Goal: Task Accomplishment & Management: Use online tool/utility

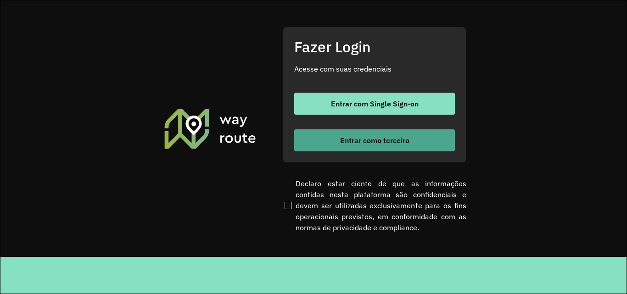
click at [352, 141] on span "Entrar como terceiro" at bounding box center [374, 140] width 69 height 7
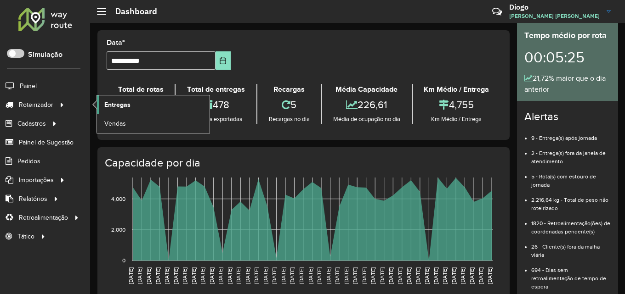
click at [100, 98] on link "Entregas" at bounding box center [153, 105] width 113 height 18
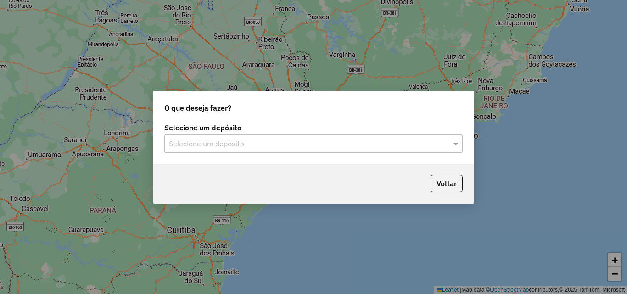
drag, startPoint x: 456, startPoint y: 145, endPoint x: 450, endPoint y: 148, distance: 6.6
click at [456, 145] on span at bounding box center [456, 143] width 11 height 11
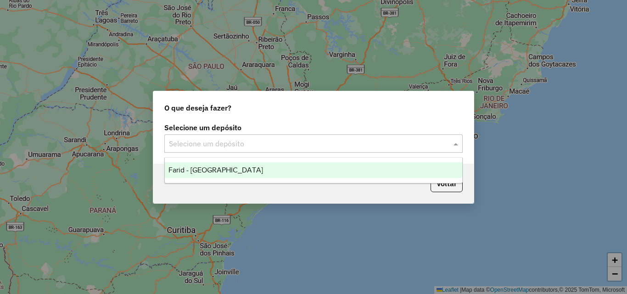
click at [321, 175] on div "Farid - [GEOGRAPHIC_DATA]" at bounding box center [314, 171] width 298 height 16
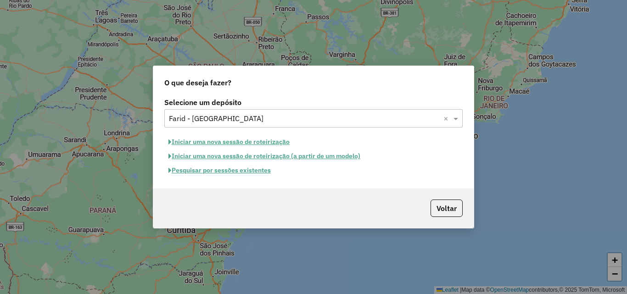
click at [257, 141] on button "Iniciar uma nova sessão de roteirização" at bounding box center [229, 142] width 130 height 14
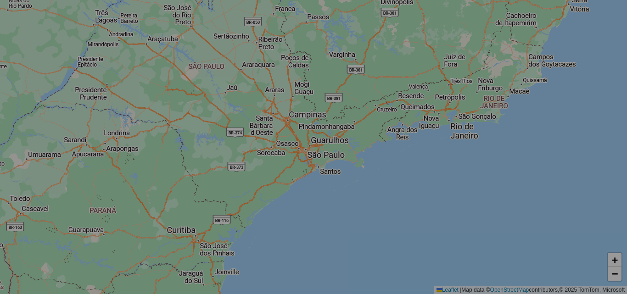
select select "*"
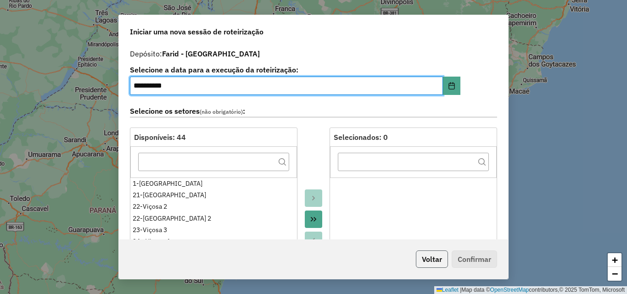
click at [421, 257] on button "Voltar" at bounding box center [432, 259] width 32 height 17
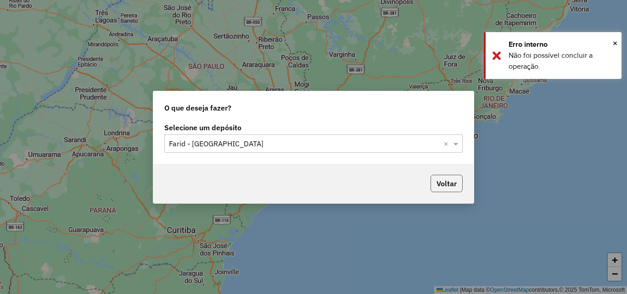
click at [449, 179] on button "Voltar" at bounding box center [447, 183] width 32 height 17
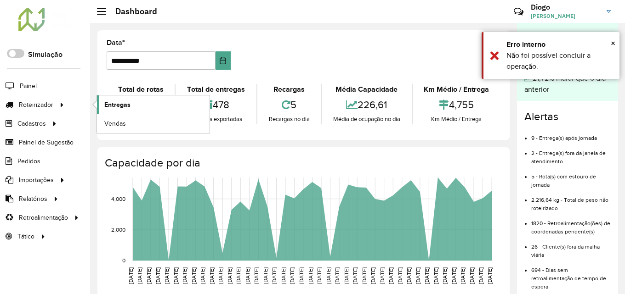
click at [143, 109] on link "Entregas" at bounding box center [153, 105] width 113 height 18
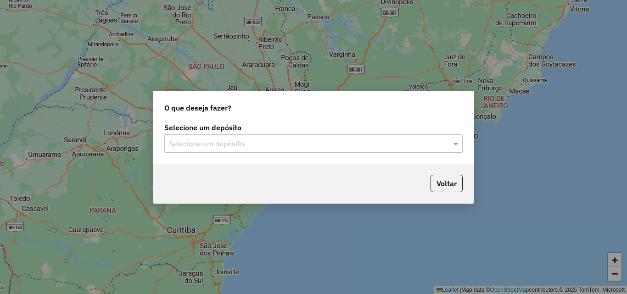
click at [417, 152] on div "Selecione um depósito" at bounding box center [313, 144] width 299 height 18
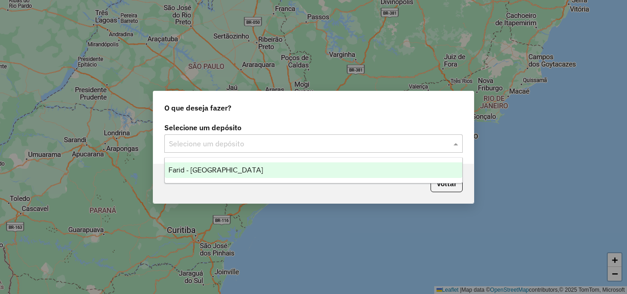
click at [314, 178] on ng-dropdown-panel "Farid - Ponte Nova" at bounding box center [313, 171] width 299 height 26
click at [303, 172] on div "Farid - Ponte Nova" at bounding box center [314, 171] width 298 height 16
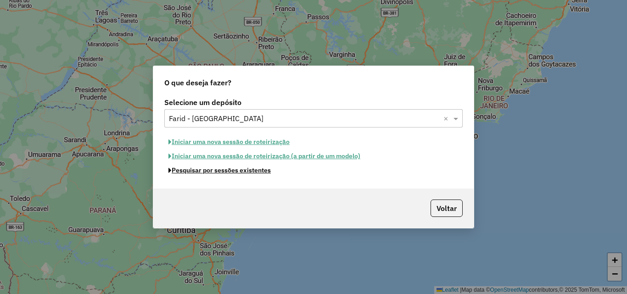
click at [224, 170] on button "Pesquisar por sessões existentes" at bounding box center [219, 171] width 111 height 14
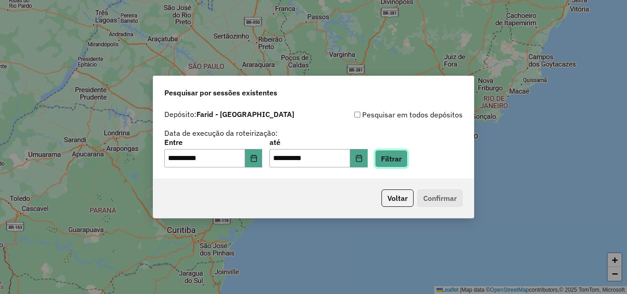
click at [408, 165] on button "Filtrar" at bounding box center [391, 158] width 33 height 17
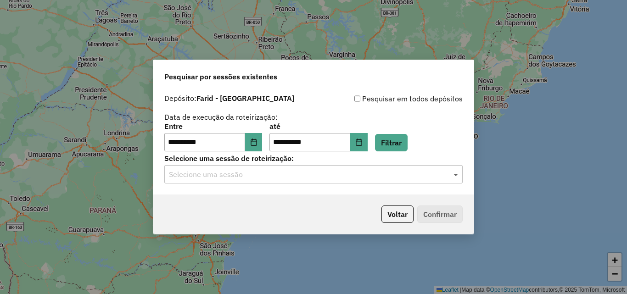
click at [460, 176] on span at bounding box center [456, 174] width 11 height 11
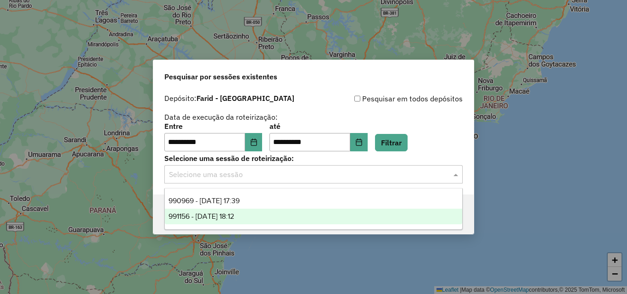
click at [301, 216] on div "991156 - 19/08/2025 18:12" at bounding box center [314, 217] width 298 height 16
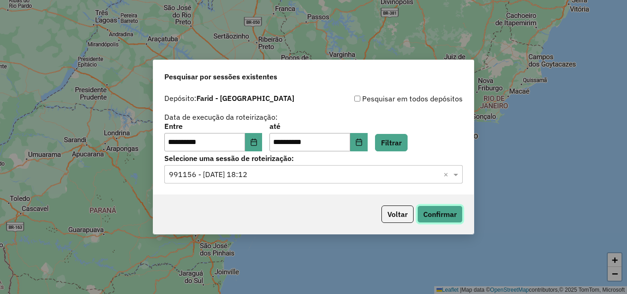
click at [443, 214] on button "Confirmar" at bounding box center [439, 214] width 45 height 17
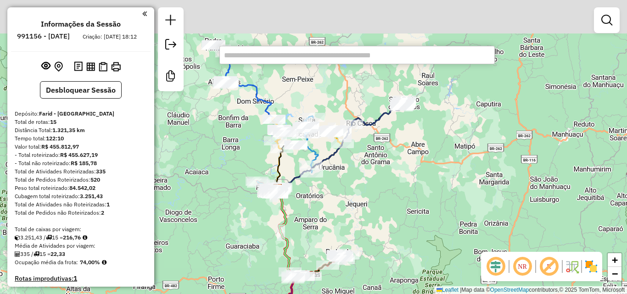
drag, startPoint x: 425, startPoint y: 129, endPoint x: 382, endPoint y: 188, distance: 72.9
click at [382, 189] on div "Janela de atendimento Grade de atendimento Capacidade Transportadoras Veículos …" at bounding box center [313, 147] width 627 height 294
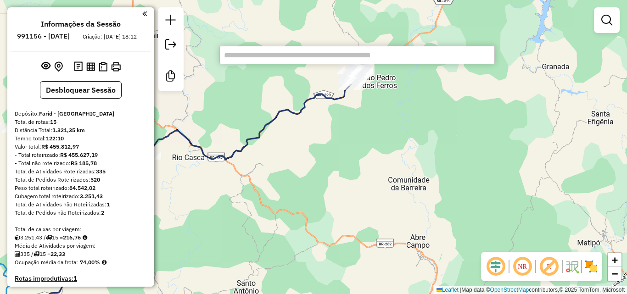
click at [291, 58] on input "text" at bounding box center [358, 55] width 276 height 18
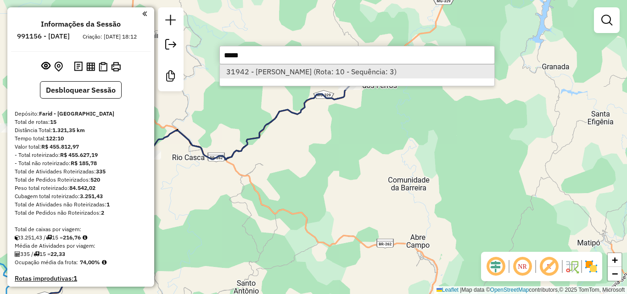
type input "*****"
click at [297, 69] on li "31942 - LUIZ MAURICIO (Rota: 10 - Sequência: 3)" at bounding box center [357, 72] width 275 height 14
select select "**********"
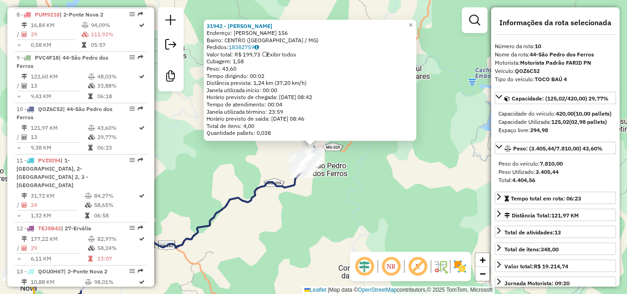
scroll to position [792, 0]
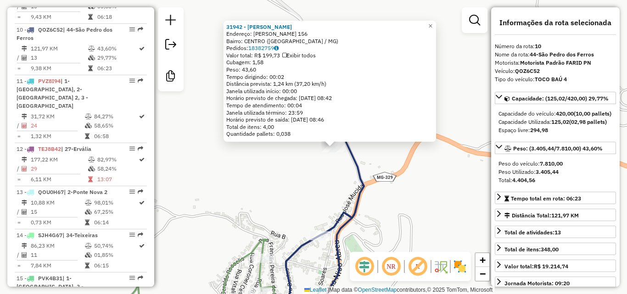
click at [334, 183] on div "31942 - LUIZ MAURICIO Endereço: JOSE MUCIDA 156 Bairro: CENTRO (SAO PEDRO DOS F…" at bounding box center [313, 147] width 627 height 294
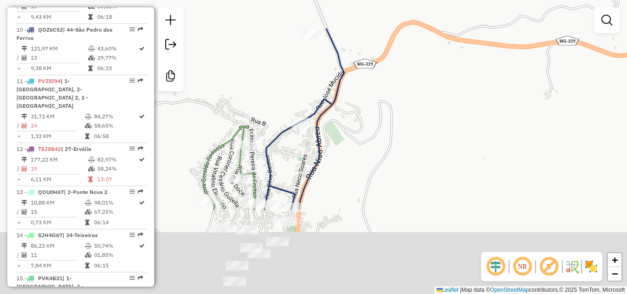
drag, startPoint x: 326, startPoint y: 212, endPoint x: 306, endPoint y: 98, distance: 115.2
click at [306, 98] on div "Janela de atendimento Grade de atendimento Capacidade Transportadoras Veículos …" at bounding box center [313, 147] width 627 height 294
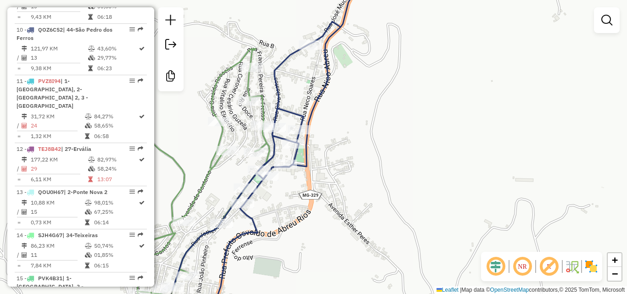
drag, startPoint x: 271, startPoint y: 260, endPoint x: 367, endPoint y: 139, distance: 154.3
click at [367, 139] on div "Janela de atendimento Grade de atendimento Capacidade Transportadoras Veículos …" at bounding box center [313, 147] width 627 height 294
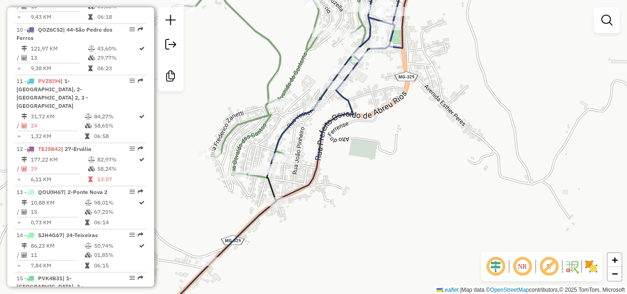
drag, startPoint x: 245, startPoint y: 59, endPoint x: 283, endPoint y: 143, distance: 92.5
click at [283, 146] on div "Rota 9 - Placa PVC4F18 27733 - BAR DA BEONICA Janela de atendimento Grade de at…" at bounding box center [313, 147] width 627 height 294
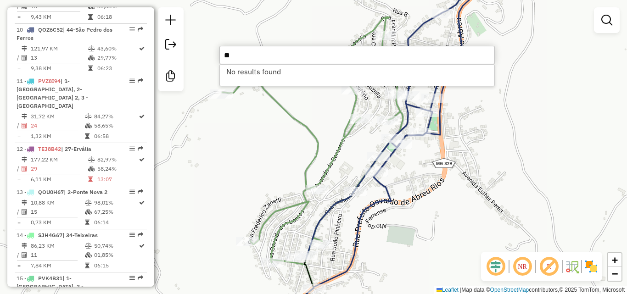
type input "*"
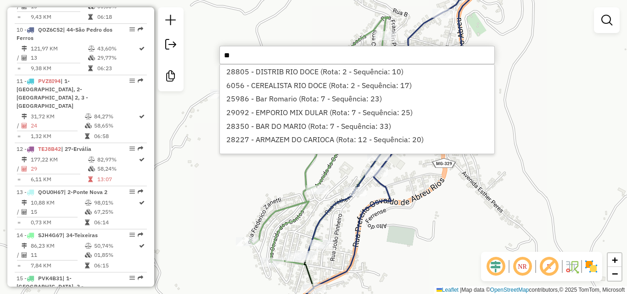
type input "*"
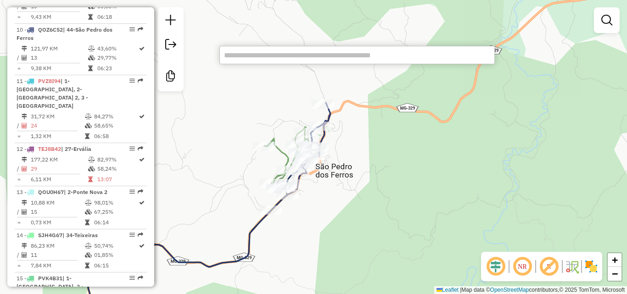
drag, startPoint x: 408, startPoint y: 164, endPoint x: 360, endPoint y: 203, distance: 62.0
click at [360, 203] on div "Janela de atendimento Grade de atendimento Capacidade Transportadoras Veículos …" at bounding box center [313, 147] width 627 height 294
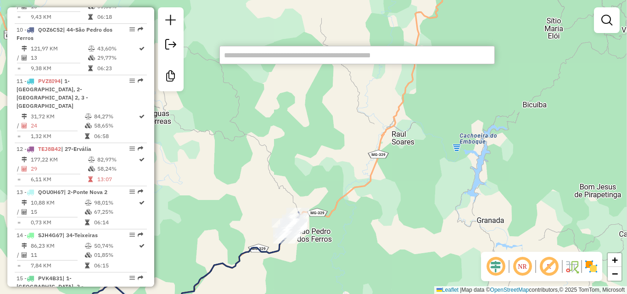
drag, startPoint x: 419, startPoint y: 170, endPoint x: 340, endPoint y: 207, distance: 87.7
click at [338, 220] on div "Janela de atendimento Grade de atendimento Capacidade Transportadoras Veículos …" at bounding box center [313, 147] width 627 height 294
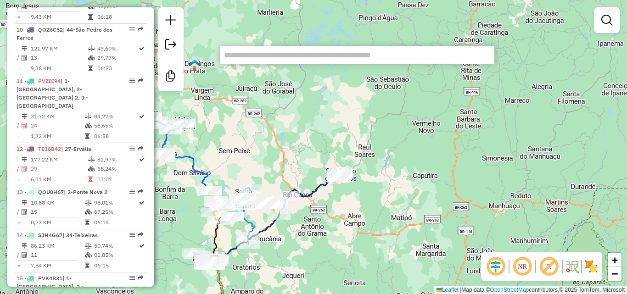
drag, startPoint x: 377, startPoint y: 160, endPoint x: 406, endPoint y: 102, distance: 65.7
click at [405, 106] on div "Janela de atendimento Grade de atendimento Capacidade Transportadoras Veículos …" at bounding box center [313, 147] width 627 height 294
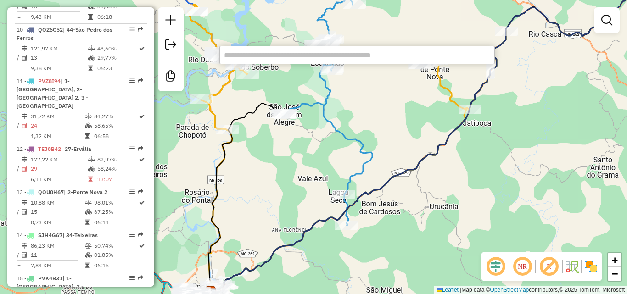
drag, startPoint x: 352, startPoint y: 125, endPoint x: 393, endPoint y: 131, distance: 41.8
click at [393, 131] on div "Janela de atendimento Grade de atendimento Capacidade Transportadoras Veículos …" at bounding box center [313, 147] width 627 height 294
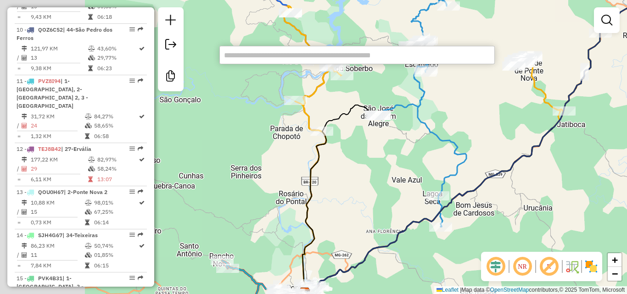
drag, startPoint x: 293, startPoint y: 183, endPoint x: 389, endPoint y: 185, distance: 96.5
click at [389, 185] on div "Janela de atendimento Grade de atendimento Capacidade Transportadoras Veículos …" at bounding box center [313, 147] width 627 height 294
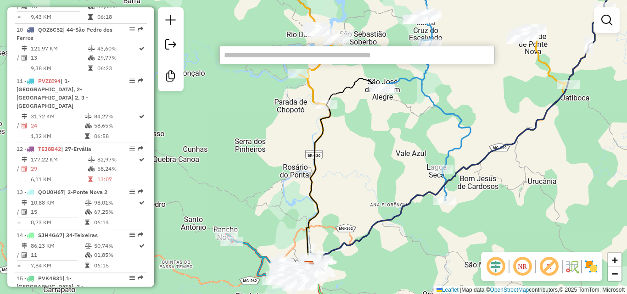
drag, startPoint x: 298, startPoint y: 164, endPoint x: 303, endPoint y: 106, distance: 59.0
click at [303, 106] on div "Janela de atendimento Grade de atendimento Capacidade Transportadoras Veículos …" at bounding box center [313, 147] width 627 height 294
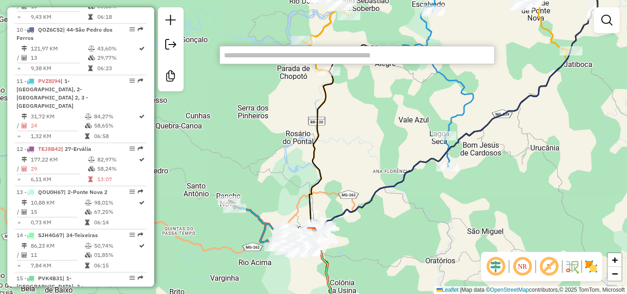
drag, startPoint x: 266, startPoint y: 170, endPoint x: 301, endPoint y: 71, distance: 105.2
click at [301, 71] on div "Janela de atendimento Grade de atendimento Capacidade Transportadoras Veículos …" at bounding box center [313, 147] width 627 height 294
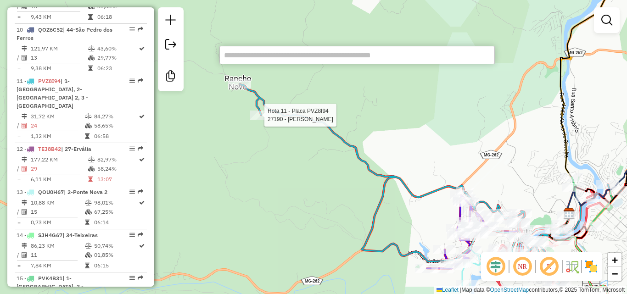
select select "**********"
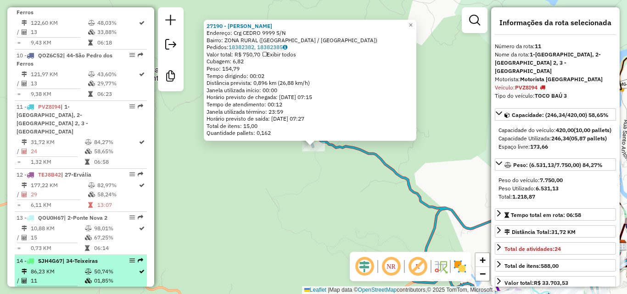
scroll to position [751, 0]
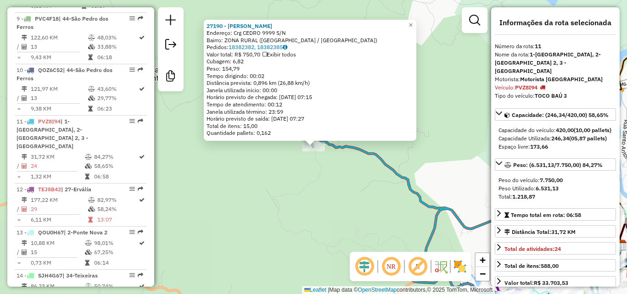
drag, startPoint x: 389, startPoint y: 197, endPoint x: 177, endPoint y: 147, distance: 217.2
click at [177, 147] on div "27190 - GERALDO ASSIS CONEGU Endereço: Crg CEDRO 9999 S/N Bairro: ZONA RURAL (P…" at bounding box center [313, 147] width 627 height 294
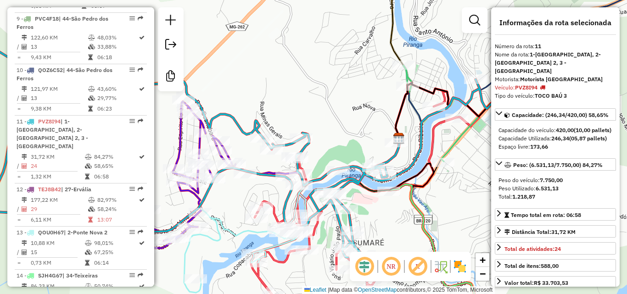
drag, startPoint x: 287, startPoint y: 210, endPoint x: 247, endPoint y: 161, distance: 63.4
click at [247, 161] on div "27190 - GERALDO ASSIS CONEGU Endereço: Crg CEDRO 9999 S/N Bairro: ZONA RURAL (P…" at bounding box center [313, 147] width 627 height 294
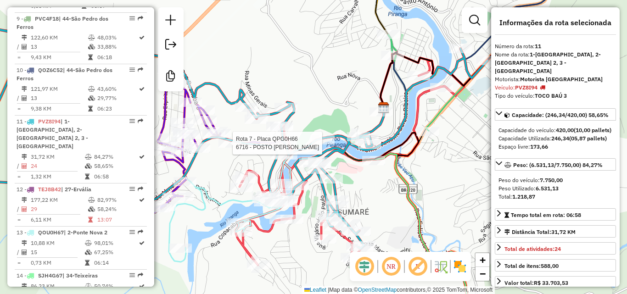
drag, startPoint x: 430, startPoint y: 184, endPoint x: 251, endPoint y: 184, distance: 178.7
click at [251, 184] on div "Rota 7 - Placa QPG0H66 6716 - POSTO PACHECO 27190 - GERALDO ASSIS CONEGU Endere…" at bounding box center [313, 147] width 627 height 294
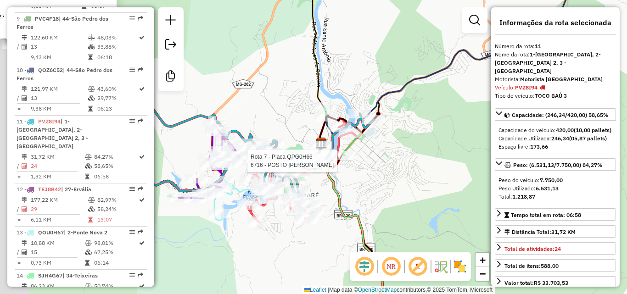
drag, startPoint x: 298, startPoint y: 181, endPoint x: 368, endPoint y: 180, distance: 70.7
click at [368, 180] on div "Rota 7 - Placa QPG0H66 6716 - POSTO PACHECO 27190 - GERALDO ASSIS CONEGU Endere…" at bounding box center [313, 147] width 627 height 294
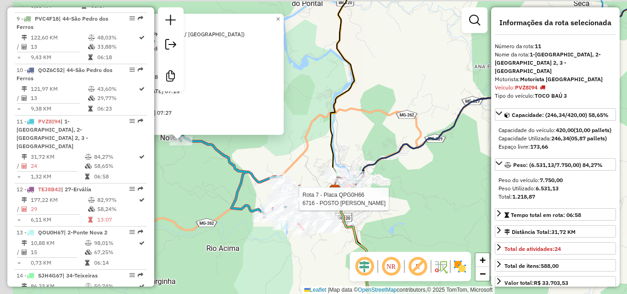
drag, startPoint x: 235, startPoint y: 228, endPoint x: 325, endPoint y: 260, distance: 95.7
click at [325, 260] on div "Rota 7 - Placa QPG0H66 6716 - POSTO PACHECO 27190 - GERALDO ASSIS CONEGU Endere…" at bounding box center [313, 147] width 627 height 294
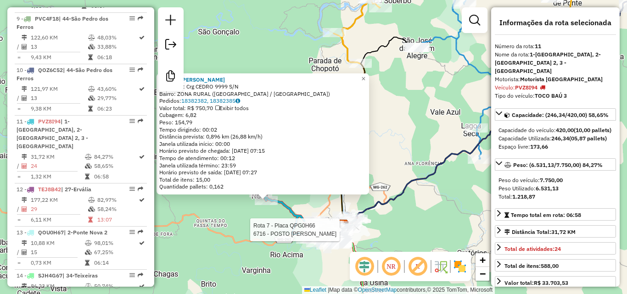
click at [223, 219] on div "Rota 7 - Placa QPG0H66 6716 - POSTO PACHECO 27190 - GERALDO ASSIS CONEGU Endere…" at bounding box center [313, 147] width 627 height 294
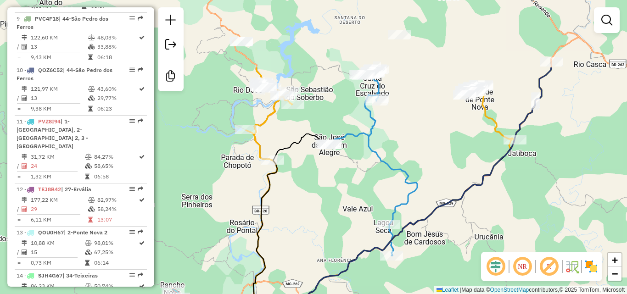
drag, startPoint x: 305, startPoint y: 153, endPoint x: 215, endPoint y: 259, distance: 138.9
click at [215, 259] on div "Janela de atendimento Grade de atendimento Capacidade Transportadoras Veículos …" at bounding box center [313, 147] width 627 height 294
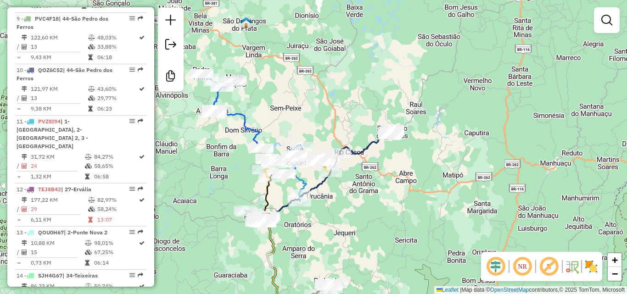
drag, startPoint x: 378, startPoint y: 185, endPoint x: 375, endPoint y: 216, distance: 30.9
click at [375, 216] on div "Janela de atendimento Grade de atendimento Capacidade Transportadoras Veículos …" at bounding box center [313, 147] width 627 height 294
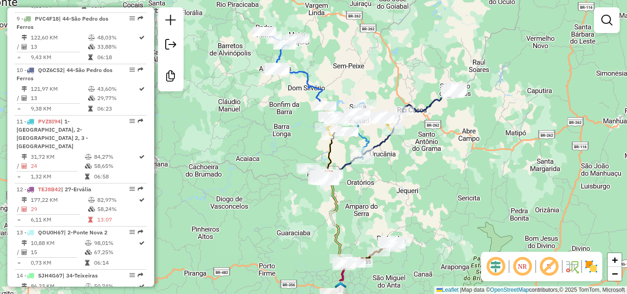
drag, startPoint x: 209, startPoint y: 188, endPoint x: 271, endPoint y: 146, distance: 75.8
click at [271, 146] on div "Janela de atendimento Grade de atendimento Capacidade Transportadoras Veículos …" at bounding box center [313, 147] width 627 height 294
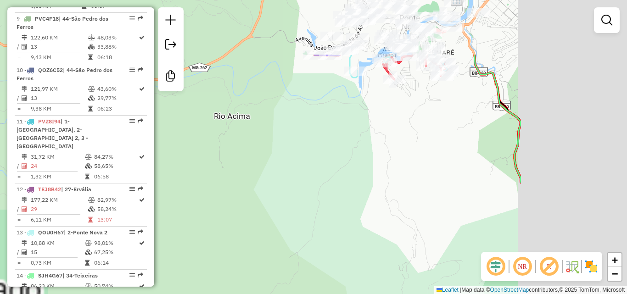
drag, startPoint x: 444, startPoint y: 112, endPoint x: 271, endPoint y: 198, distance: 193.1
click at [271, 198] on div "Janela de atendimento Grade de atendimento Capacidade Transportadoras Veículos …" at bounding box center [313, 147] width 627 height 294
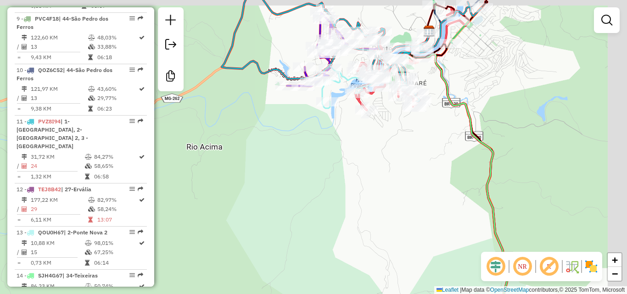
drag, startPoint x: 360, startPoint y: 108, endPoint x: 337, endPoint y: 136, distance: 36.9
click at [337, 136] on div "Janela de atendimento Grade de atendimento Capacidade Transportadoras Veículos …" at bounding box center [313, 147] width 627 height 294
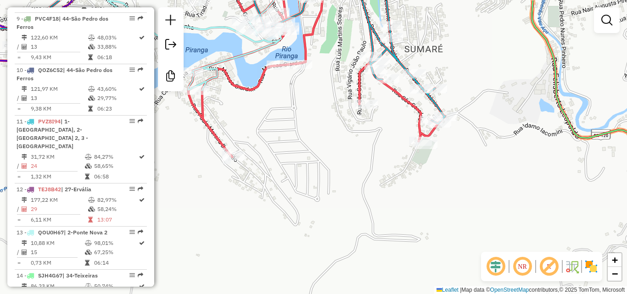
drag, startPoint x: 375, startPoint y: 128, endPoint x: 367, endPoint y: 192, distance: 64.8
click at [367, 192] on div "Rota 8 - Placa PUM9218 6562 - BAR DO SPAY Janela de atendimento Grade de atendi…" at bounding box center [313, 147] width 627 height 294
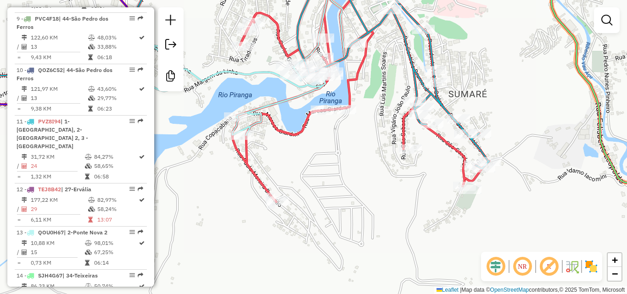
drag, startPoint x: 269, startPoint y: 124, endPoint x: 320, endPoint y: 122, distance: 51.0
click at [320, 122] on div "Janela de atendimento Grade de atendimento Capacidade Transportadoras Veículos …" at bounding box center [313, 147] width 627 height 294
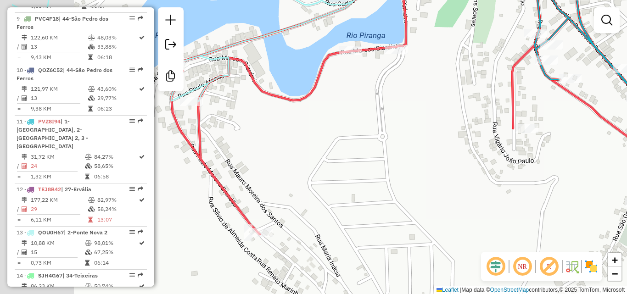
drag, startPoint x: 310, startPoint y: 109, endPoint x: 406, endPoint y: 78, distance: 100.5
click at [406, 78] on div "Janela de atendimento Grade de atendimento Capacidade Transportadoras Veículos …" at bounding box center [313, 147] width 627 height 294
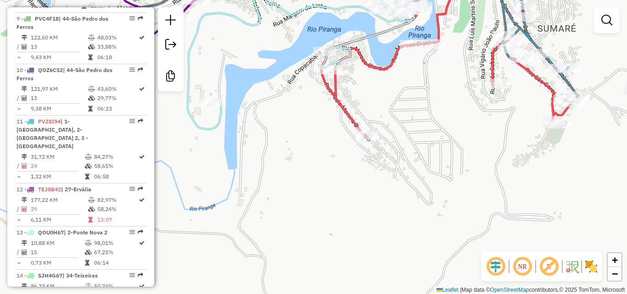
drag, startPoint x: 388, startPoint y: 104, endPoint x: 423, endPoint y: 71, distance: 48.4
click at [423, 71] on div "Janela de atendimento Grade de atendimento Capacidade Transportadoras Veículos …" at bounding box center [313, 147] width 627 height 294
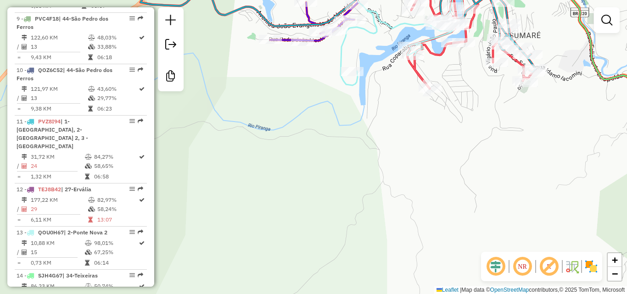
drag, startPoint x: 339, startPoint y: 131, endPoint x: 369, endPoint y: 124, distance: 31.2
click at [369, 124] on div "Janela de atendimento Grade de atendimento Capacidade Transportadoras Veículos …" at bounding box center [313, 147] width 627 height 294
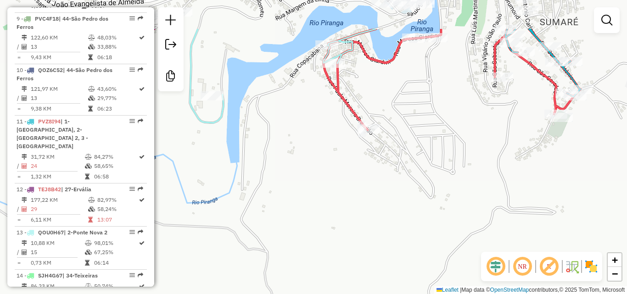
drag, startPoint x: 421, startPoint y: 79, endPoint x: 406, endPoint y: 196, distance: 118.1
click at [406, 196] on div "Janela de atendimento Grade de atendimento Capacidade Transportadoras Veículos …" at bounding box center [313, 147] width 627 height 294
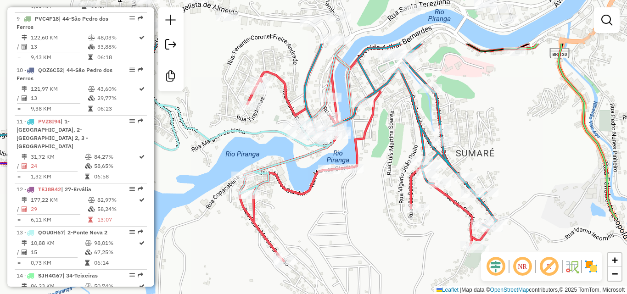
drag, startPoint x: 380, startPoint y: 146, endPoint x: 307, endPoint y: 219, distance: 103.3
click at [307, 219] on div "Janela de atendimento Grade de atendimento Capacidade Transportadoras Veículos …" at bounding box center [313, 147] width 627 height 294
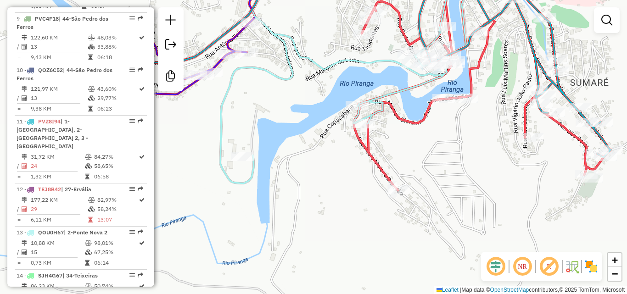
drag, startPoint x: 328, startPoint y: 197, endPoint x: 451, endPoint y: 120, distance: 144.7
click at [451, 120] on div "Janela de atendimento Grade de atendimento Capacidade Transportadoras Veículos …" at bounding box center [313, 147] width 627 height 294
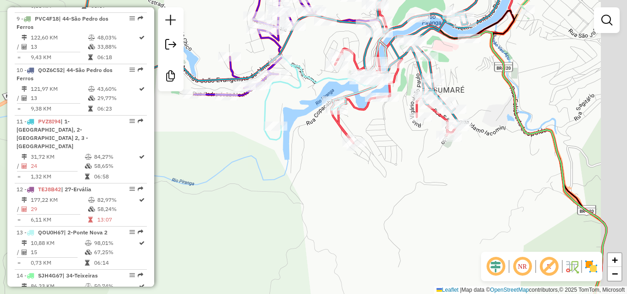
drag, startPoint x: 385, startPoint y: 167, endPoint x: 315, endPoint y: 151, distance: 72.1
click at [315, 151] on div "Janela de atendimento Grade de atendimento Capacidade Transportadoras Veículos …" at bounding box center [313, 147] width 627 height 294
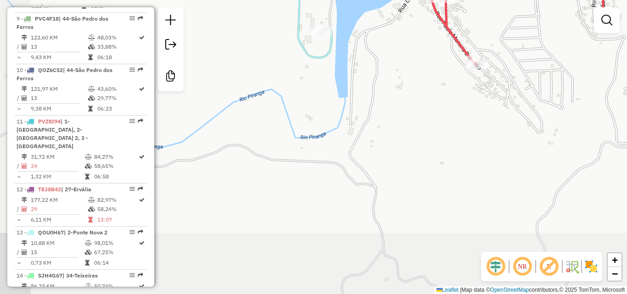
drag, startPoint x: 315, startPoint y: 151, endPoint x: 399, endPoint y: 79, distance: 110.8
click at [399, 79] on div "Janela de atendimento Grade de atendimento Capacidade Transportadoras Veículos …" at bounding box center [313, 147] width 627 height 294
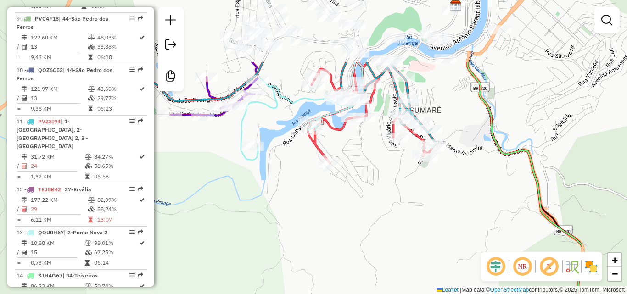
drag, startPoint x: 350, startPoint y: 167, endPoint x: 242, endPoint y: 259, distance: 141.1
click at [242, 259] on div "Janela de atendimento Grade de atendimento Capacidade Transportadoras Veículos …" at bounding box center [313, 147] width 627 height 294
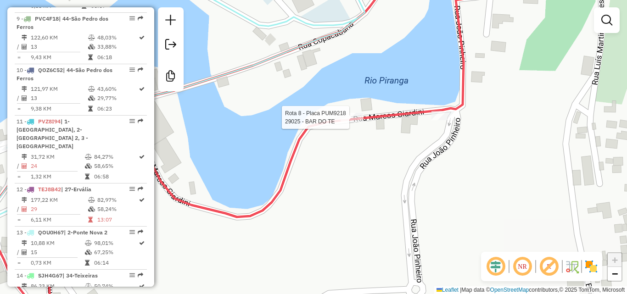
select select "**********"
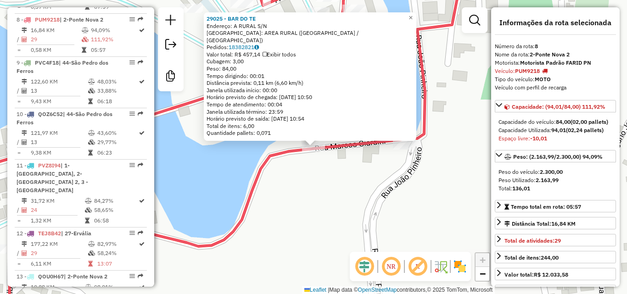
scroll to position [697, 0]
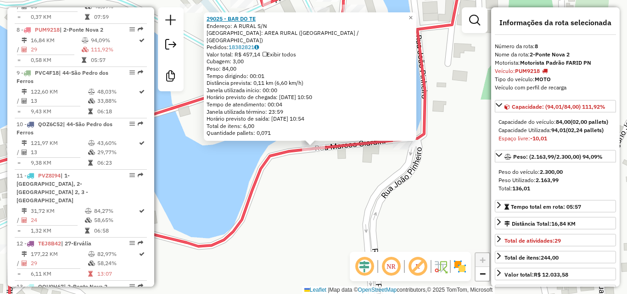
click at [242, 22] on strong "29025 - BAR DO TE" at bounding box center [231, 18] width 49 height 7
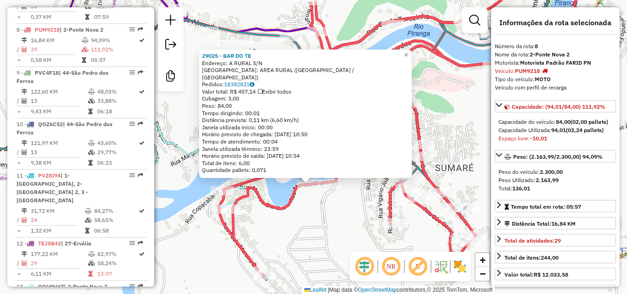
click at [305, 210] on div "29025 - BAR DO TE Endereço: A RURAL S/N Bairro: AREA RURAL (PONTE NOVA / MG) Pe…" at bounding box center [313, 147] width 627 height 294
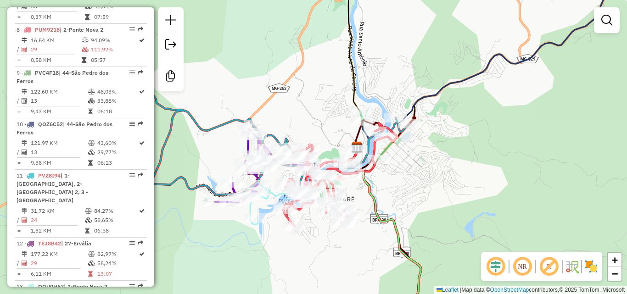
drag, startPoint x: 439, startPoint y: 181, endPoint x: 379, endPoint y: 126, distance: 81.3
click at [380, 129] on div "Janela de atendimento Grade de atendimento Capacidade Transportadoras Veículos …" at bounding box center [313, 147] width 627 height 294
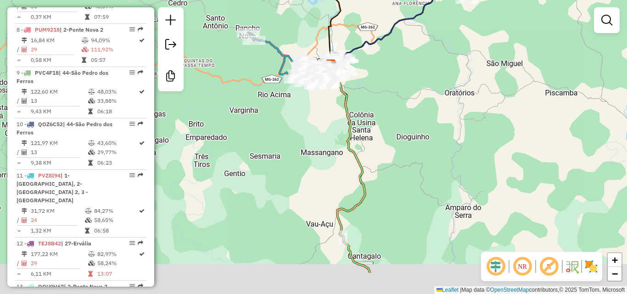
drag, startPoint x: 449, startPoint y: 152, endPoint x: 423, endPoint y: 102, distance: 57.3
click at [423, 102] on div "Janela de atendimento Grade de atendimento Capacidade Transportadoras Veículos …" at bounding box center [313, 147] width 627 height 294
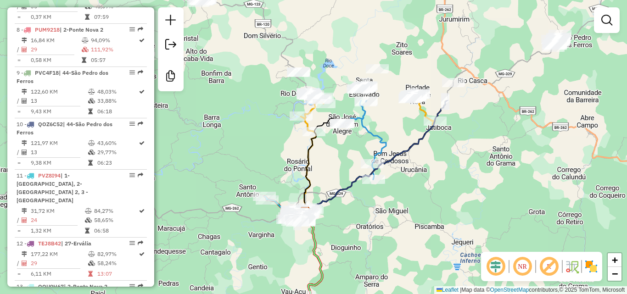
drag, startPoint x: 429, startPoint y: 103, endPoint x: 310, endPoint y: 223, distance: 168.6
click at [310, 223] on div "Janela de atendimento Grade de atendimento Capacidade Transportadoras Veículos …" at bounding box center [313, 147] width 627 height 294
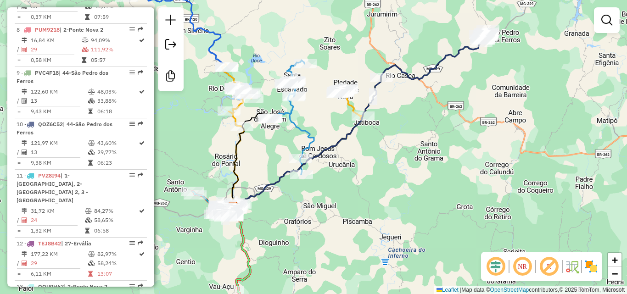
drag, startPoint x: 344, startPoint y: 214, endPoint x: 306, endPoint y: 215, distance: 38.6
click at [306, 215] on div "Janela de atendimento Grade de atendimento Capacidade Transportadoras Veículos …" at bounding box center [313, 147] width 627 height 294
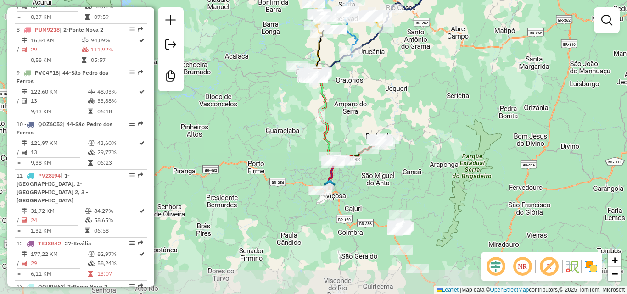
drag, startPoint x: 405, startPoint y: 210, endPoint x: 448, endPoint y: 39, distance: 176.6
click at [448, 39] on div "Janela de atendimento Grade de atendimento Capacidade Transportadoras Veículos …" at bounding box center [313, 147] width 627 height 294
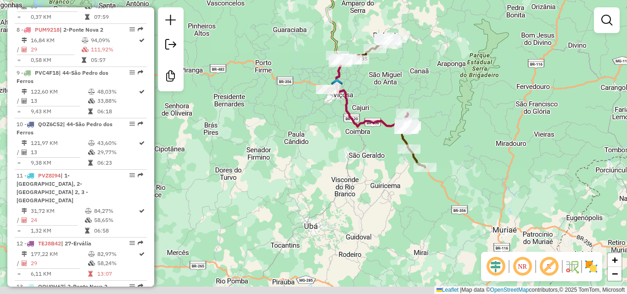
drag, startPoint x: 246, startPoint y: 147, endPoint x: 323, endPoint y: 130, distance: 78.6
click at [323, 130] on div "Janela de atendimento Grade de atendimento Capacidade Transportadoras Veículos …" at bounding box center [313, 147] width 627 height 294
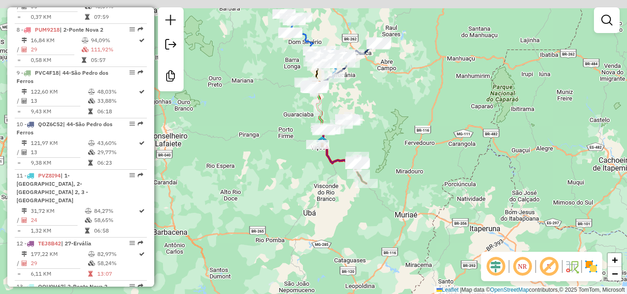
drag, startPoint x: 292, startPoint y: 146, endPoint x: 278, endPoint y: 164, distance: 22.7
click at [281, 181] on div "Janela de atendimento Grade de atendimento Capacidade Transportadoras Veículos …" at bounding box center [313, 147] width 627 height 294
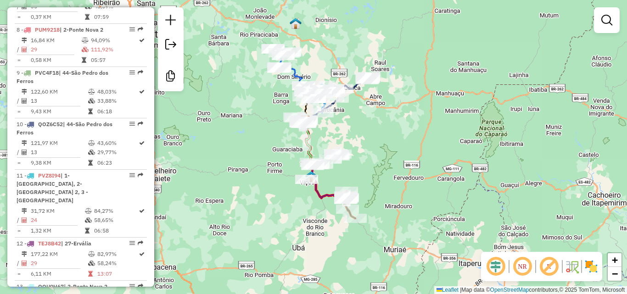
drag, startPoint x: 277, startPoint y: 148, endPoint x: 271, endPoint y: 180, distance: 31.9
click at [271, 180] on div "Janela de atendimento Grade de atendimento Capacidade Transportadoras Veículos …" at bounding box center [313, 147] width 627 height 294
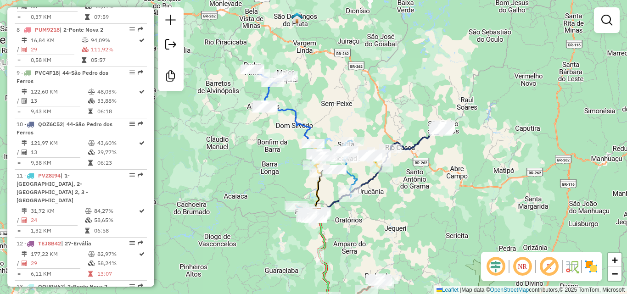
drag, startPoint x: 294, startPoint y: 110, endPoint x: 270, endPoint y: 122, distance: 27.1
click at [270, 130] on div "Janela de atendimento Grade de atendimento Capacidade Transportadoras Veículos …" at bounding box center [313, 147] width 627 height 294
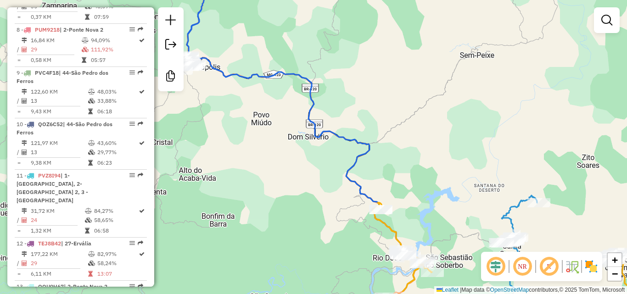
drag, startPoint x: 317, startPoint y: 155, endPoint x: 240, endPoint y: 102, distance: 93.4
click at [245, 112] on div "Janela de atendimento Grade de atendimento Capacidade Transportadoras Veículos …" at bounding box center [313, 147] width 627 height 294
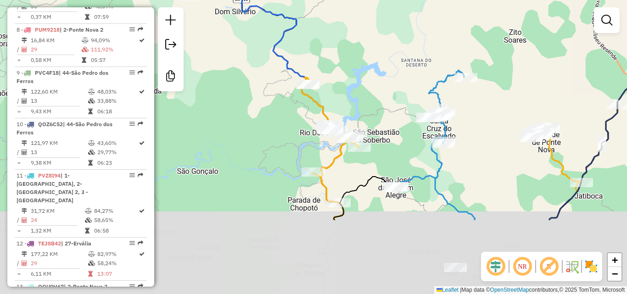
drag, startPoint x: 322, startPoint y: 188, endPoint x: 268, endPoint y: 84, distance: 117.7
click at [268, 84] on div "Janela de atendimento Grade de atendimento Capacidade Transportadoras Veículos …" at bounding box center [313, 147] width 627 height 294
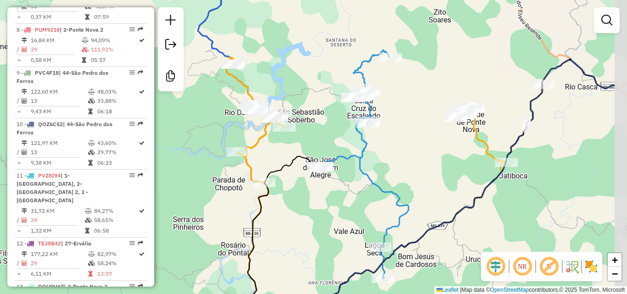
drag, startPoint x: 440, startPoint y: 203, endPoint x: 365, endPoint y: 184, distance: 77.3
click at [365, 184] on div "Janela de atendimento Grade de atendimento Capacidade Transportadoras Veículos …" at bounding box center [313, 147] width 627 height 294
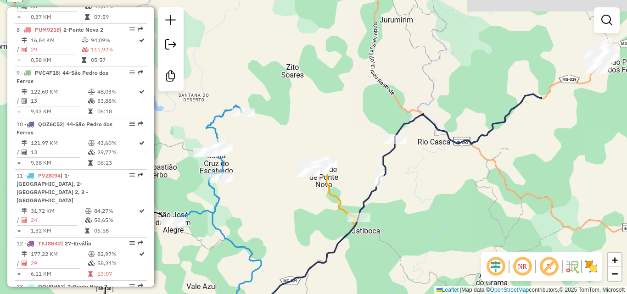
drag, startPoint x: 420, startPoint y: 177, endPoint x: 272, endPoint y: 238, distance: 160.0
click at [272, 238] on div "Janela de atendimento Grade de atendimento Capacidade Transportadoras Veículos …" at bounding box center [313, 147] width 627 height 294
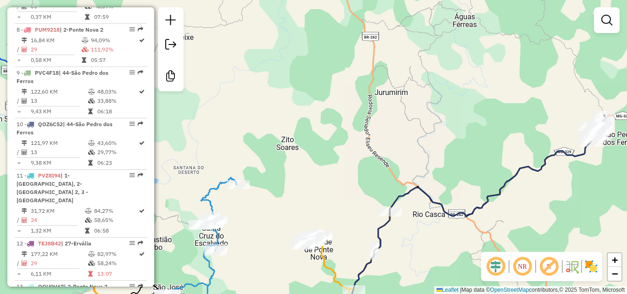
drag, startPoint x: 293, startPoint y: 131, endPoint x: 287, endPoint y: 209, distance: 78.8
click at [287, 210] on div "Janela de atendimento Grade de atendimento Capacidade Transportadoras Veículos …" at bounding box center [313, 147] width 627 height 294
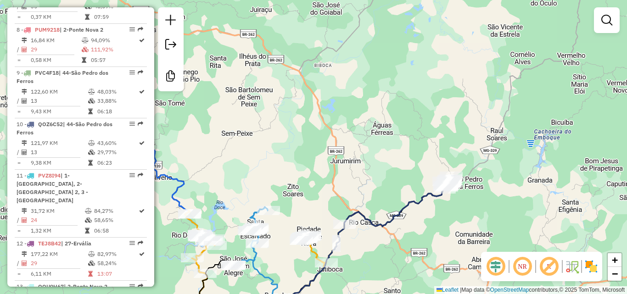
drag, startPoint x: 357, startPoint y: 138, endPoint x: 354, endPoint y: 173, distance: 35.1
click at [354, 173] on div "Janela de atendimento Grade de atendimento Capacidade Transportadoras Veículos …" at bounding box center [313, 147] width 627 height 294
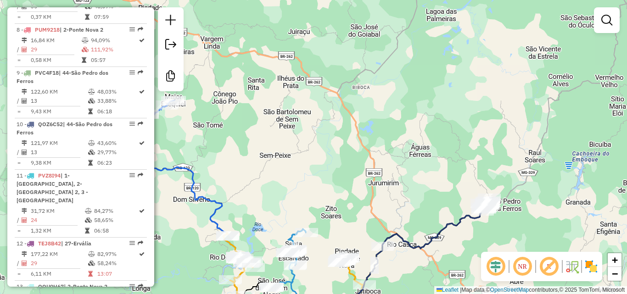
drag, startPoint x: 264, startPoint y: 104, endPoint x: 302, endPoint y: 126, distance: 44.0
click at [302, 126] on div "Janela de atendimento Grade de atendimento Capacidade Transportadoras Veículos …" at bounding box center [313, 147] width 627 height 294
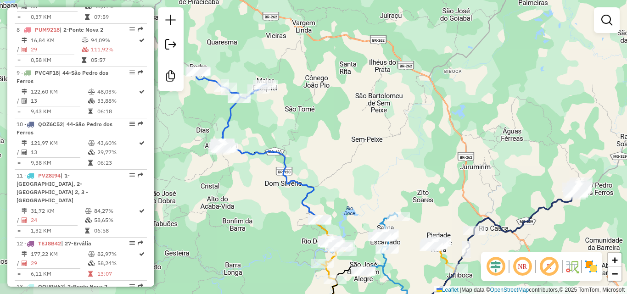
drag, startPoint x: 268, startPoint y: 103, endPoint x: 360, endPoint y: 87, distance: 93.3
click at [360, 87] on div "Janela de atendimento Grade de atendimento Capacidade Transportadoras Veículos …" at bounding box center [313, 147] width 627 height 294
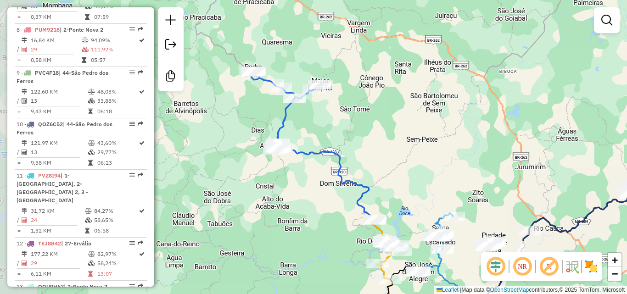
drag, startPoint x: 327, startPoint y: 102, endPoint x: 383, endPoint y: 102, distance: 55.1
click at [383, 102] on div "Janela de atendimento Grade de atendimento Capacidade Transportadoras Veículos …" at bounding box center [313, 147] width 627 height 294
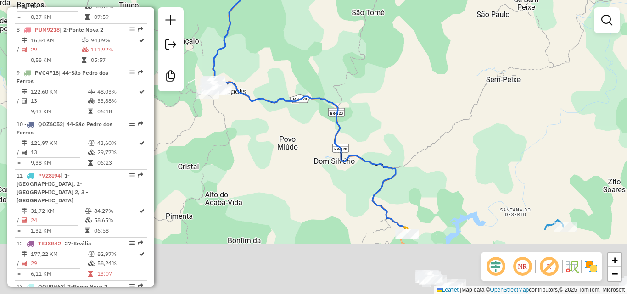
drag, startPoint x: 322, startPoint y: 140, endPoint x: 300, endPoint y: 42, distance: 100.4
click at [300, 42] on div "Janela de atendimento Grade de atendimento Capacidade Transportadoras Veículos …" at bounding box center [313, 147] width 627 height 294
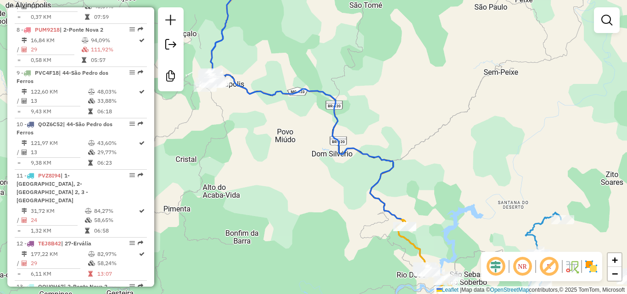
drag, startPoint x: 288, startPoint y: 171, endPoint x: 243, endPoint y: 75, distance: 105.8
click at [247, 81] on div "Janela de atendimento Grade de atendimento Capacidade Transportadoras Veículos …" at bounding box center [313, 147] width 627 height 294
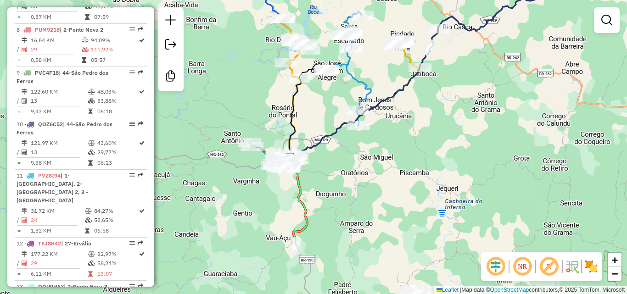
drag, startPoint x: 252, startPoint y: 138, endPoint x: 237, endPoint y: 52, distance: 86.7
click at [237, 52] on div "Janela de atendimento Grade de atendimento Capacidade Transportadoras Veículos …" at bounding box center [313, 147] width 627 height 294
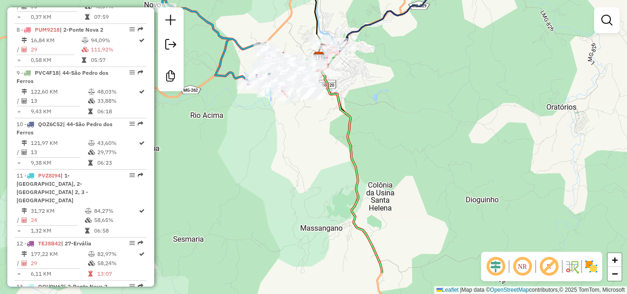
drag, startPoint x: 310, startPoint y: 193, endPoint x: 237, endPoint y: 1, distance: 205.4
click at [240, 9] on div "Janela de atendimento Grade de atendimento Capacidade Transportadoras Veículos …" at bounding box center [313, 147] width 627 height 294
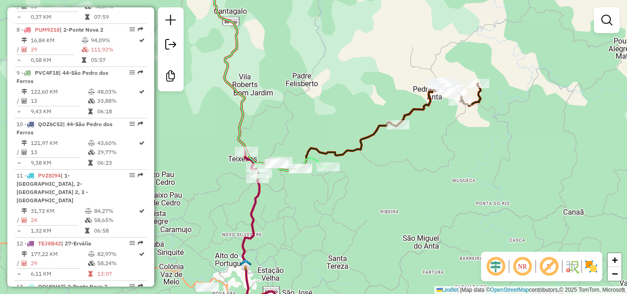
drag, startPoint x: 262, startPoint y: 71, endPoint x: 246, endPoint y: 23, distance: 49.8
click at [246, 23] on div "Rota 13 - Placa QOU0H67 30031 - BAR DO CAMPO Rota 7 - Placa QPG0H66 28364 - SOR…" at bounding box center [313, 147] width 627 height 294
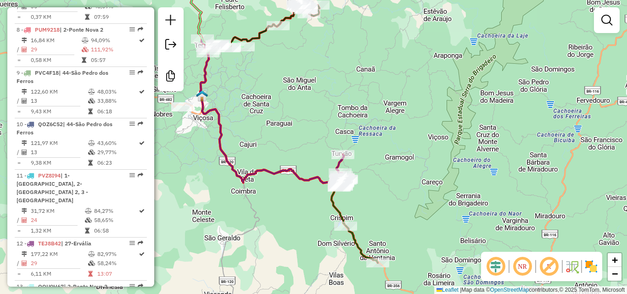
drag, startPoint x: 293, startPoint y: 136, endPoint x: 272, endPoint y: 117, distance: 28.6
click at [272, 117] on div "Janela de atendimento Grade de atendimento Capacidade Transportadoras Veículos …" at bounding box center [313, 147] width 627 height 294
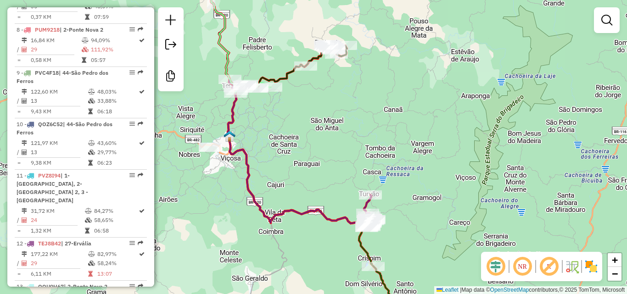
drag, startPoint x: 278, startPoint y: 85, endPoint x: 288, endPoint y: 110, distance: 26.6
click at [288, 110] on div "Janela de atendimento Grade de atendimento Capacidade Transportadoras Veículos …" at bounding box center [313, 147] width 627 height 294
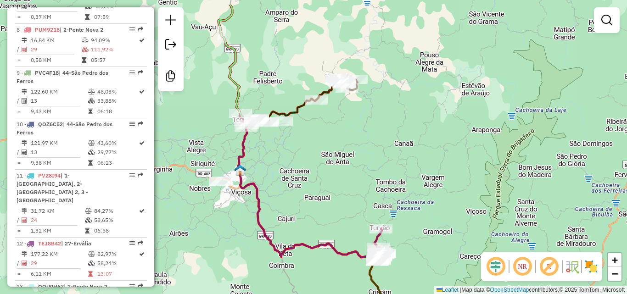
drag, startPoint x: 303, startPoint y: 106, endPoint x: 314, endPoint y: 142, distance: 37.5
click at [314, 142] on div "Janela de atendimento Grade de atendimento Capacidade Transportadoras Veículos …" at bounding box center [313, 147] width 627 height 294
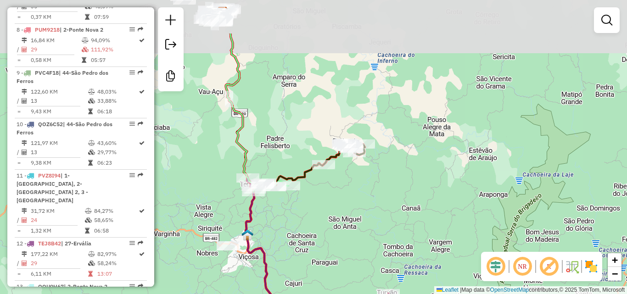
drag, startPoint x: 293, startPoint y: 51, endPoint x: 301, endPoint y: 121, distance: 70.7
click at [301, 121] on div "Janela de atendimento Grade de atendimento Capacidade Transportadoras Veículos …" at bounding box center [313, 147] width 627 height 294
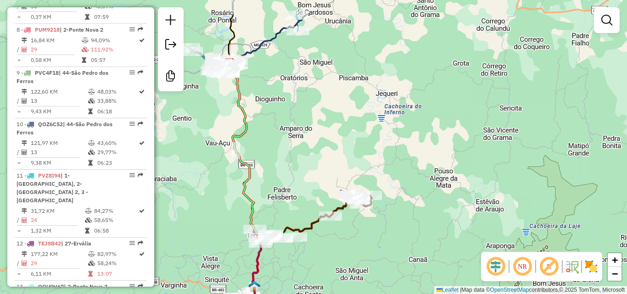
drag, startPoint x: 287, startPoint y: 70, endPoint x: 295, endPoint y: 111, distance: 42.1
click at [295, 118] on div "Janela de atendimento Grade de atendimento Capacidade Transportadoras Veículos …" at bounding box center [313, 147] width 627 height 294
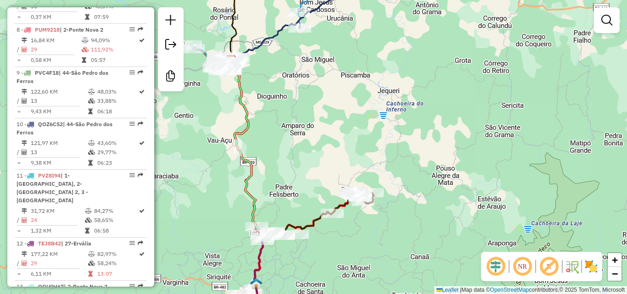
drag, startPoint x: 295, startPoint y: 93, endPoint x: 301, endPoint y: 124, distance: 31.3
click at [301, 131] on div "Janela de atendimento Grade de atendimento Capacidade Transportadoras Veículos …" at bounding box center [313, 147] width 627 height 294
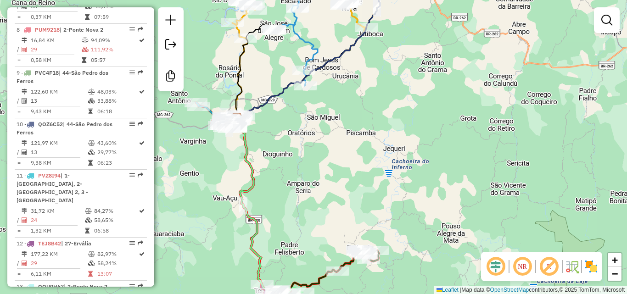
drag, startPoint x: 301, startPoint y: 102, endPoint x: 301, endPoint y: 124, distance: 21.6
click at [301, 124] on div "Janela de atendimento Grade de atendimento Capacidade Transportadoras Veículos …" at bounding box center [313, 147] width 627 height 294
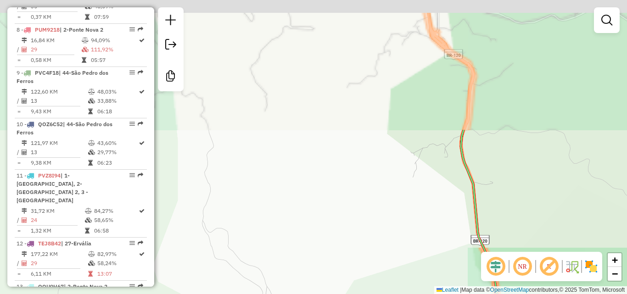
drag, startPoint x: 258, startPoint y: 93, endPoint x: 238, endPoint y: 190, distance: 98.5
click at [238, 190] on div "Janela de atendimento Grade de atendimento Capacidade Transportadoras Veículos …" at bounding box center [313, 147] width 627 height 294
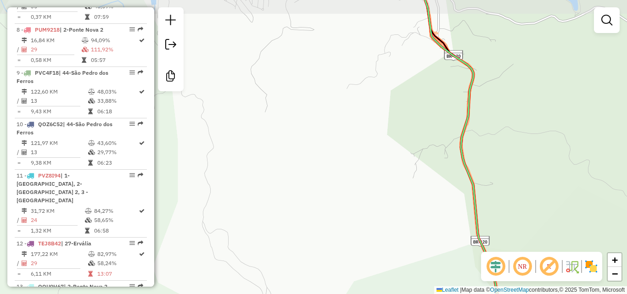
drag, startPoint x: 255, startPoint y: 132, endPoint x: 255, endPoint y: 194, distance: 61.5
click at [255, 199] on div "Janela de atendimento Grade de atendimento Capacidade Transportadoras Veículos …" at bounding box center [313, 147] width 627 height 294
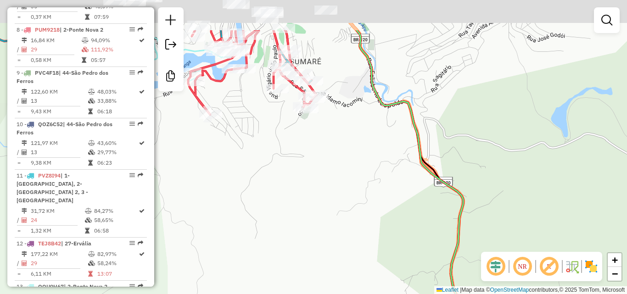
drag, startPoint x: 280, startPoint y: 115, endPoint x: 265, endPoint y: 200, distance: 86.2
click at [265, 200] on div "Janela de atendimento Grade de atendimento Capacidade Transportadoras Veículos …" at bounding box center [313, 147] width 627 height 294
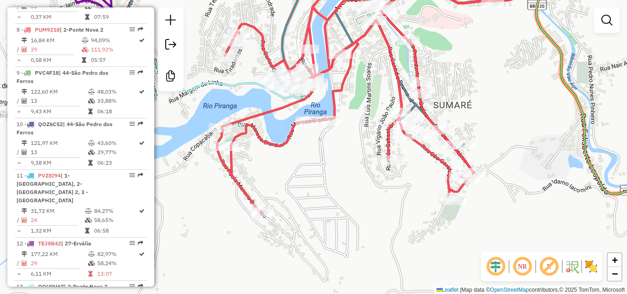
drag, startPoint x: 218, startPoint y: 150, endPoint x: 324, endPoint y: 145, distance: 106.2
click at [303, 162] on div "Janela de atendimento Grade de atendimento Capacidade Transportadoras Veículos …" at bounding box center [313, 147] width 627 height 294
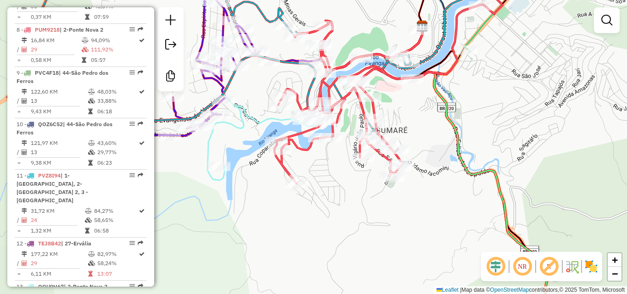
drag, startPoint x: 297, startPoint y: 172, endPoint x: 312, endPoint y: 171, distance: 15.2
click at [312, 171] on div "Janela de atendimento Grade de atendimento Capacidade Transportadoras Veículos …" at bounding box center [313, 147] width 627 height 294
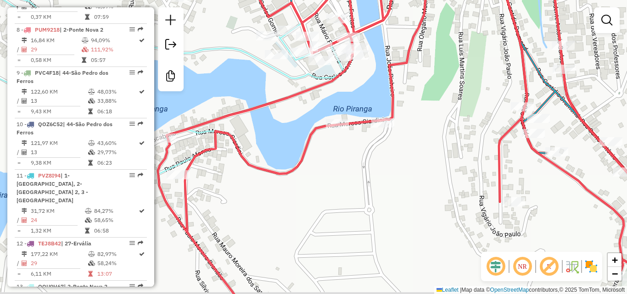
drag, startPoint x: 322, startPoint y: 188, endPoint x: 345, endPoint y: 170, distance: 28.5
click at [345, 170] on div "Janela de atendimento Grade de atendimento Capacidade Transportadoras Veículos …" at bounding box center [313, 147] width 627 height 294
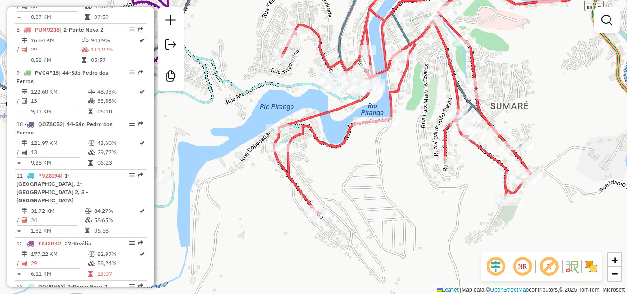
drag, startPoint x: 331, startPoint y: 187, endPoint x: 343, endPoint y: 170, distance: 21.4
click at [343, 170] on div "Janela de atendimento Grade de atendimento Capacidade Transportadoras Veículos …" at bounding box center [313, 147] width 627 height 294
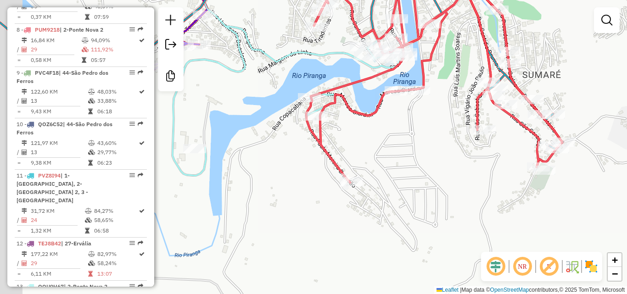
drag, startPoint x: 340, startPoint y: 180, endPoint x: 376, endPoint y: 144, distance: 50.3
click at [376, 144] on div "Janela de atendimento Grade de atendimento Capacidade Transportadoras Veículos …" at bounding box center [313, 147] width 627 height 294
drag, startPoint x: 259, startPoint y: 220, endPoint x: 307, endPoint y: 158, distance: 78.3
click at [306, 159] on div "Janela de atendimento Grade de atendimento Capacidade Transportadoras Veículos …" at bounding box center [313, 147] width 627 height 294
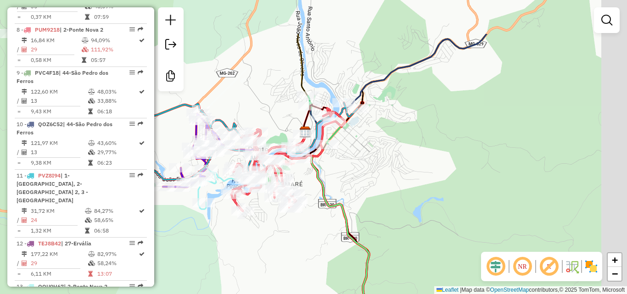
drag, startPoint x: 308, startPoint y: 158, endPoint x: 220, endPoint y: 215, distance: 104.7
click at [218, 222] on div "Janela de atendimento Grade de atendimento Capacidade Transportadoras Veículos …" at bounding box center [313, 147] width 627 height 294
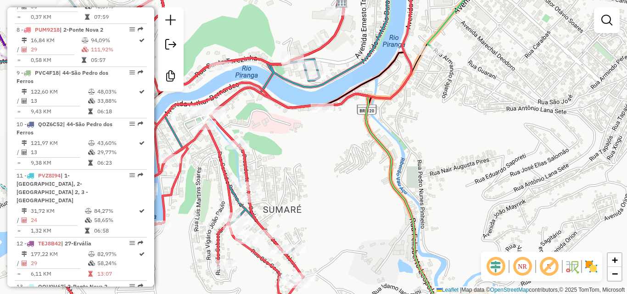
drag, startPoint x: 194, startPoint y: 222, endPoint x: 274, endPoint y: 199, distance: 82.8
click at [274, 199] on div "Janela de atendimento Grade de atendimento Capacidade Transportadoras Veículos …" at bounding box center [313, 147] width 627 height 294
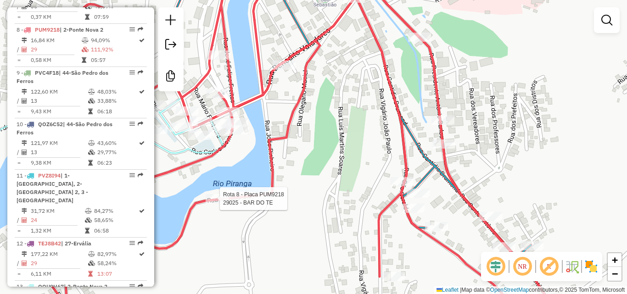
select select "**********"
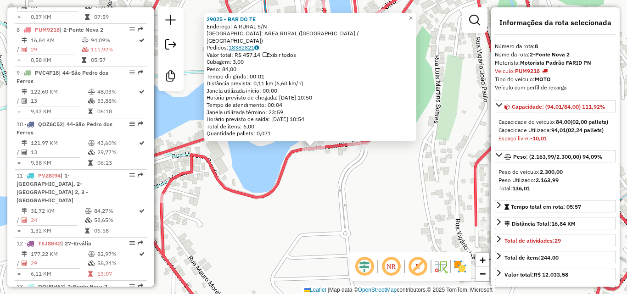
click at [248, 49] on link "18382821" at bounding box center [244, 47] width 30 height 7
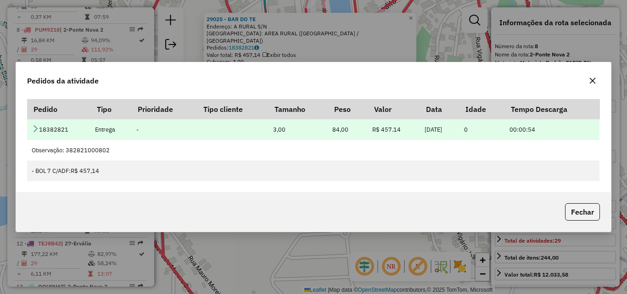
click at [39, 133] on td "18382821" at bounding box center [58, 129] width 63 height 21
click at [35, 128] on icon at bounding box center [35, 128] width 7 height 7
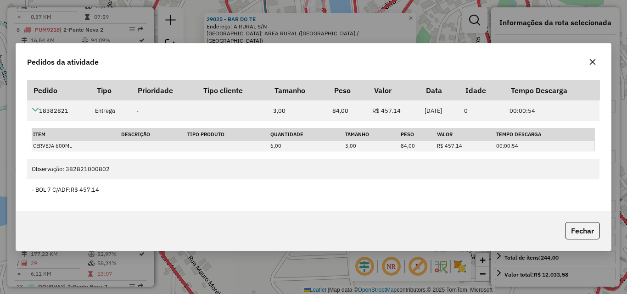
click at [590, 63] on icon "button" at bounding box center [592, 61] width 7 height 7
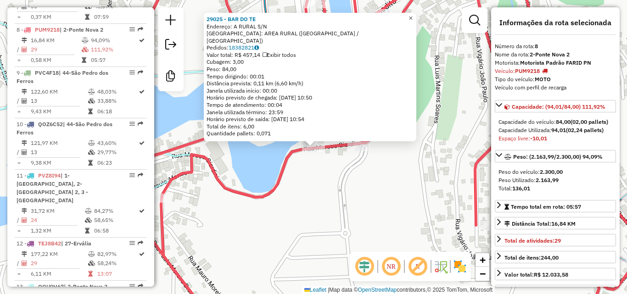
click at [413, 21] on span "×" at bounding box center [411, 18] width 4 height 8
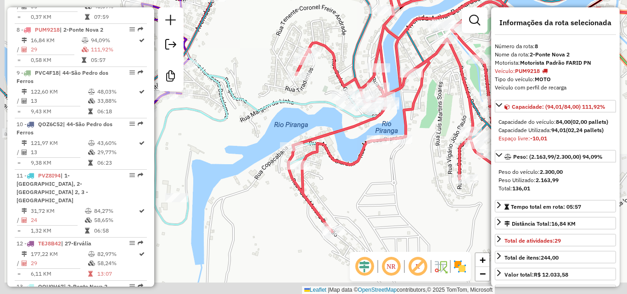
drag, startPoint x: 328, startPoint y: 218, endPoint x: 380, endPoint y: 176, distance: 67.0
click at [380, 176] on div "Janela de atendimento Grade de atendimento Capacidade Transportadoras Veículos …" at bounding box center [313, 147] width 627 height 294
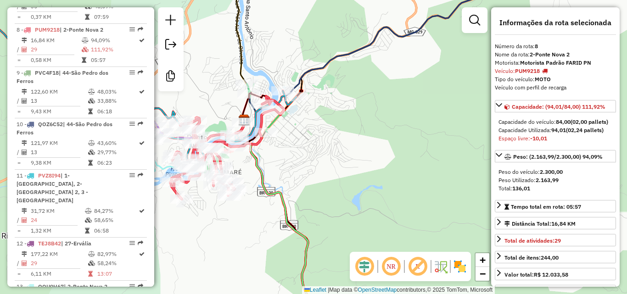
drag, startPoint x: 398, startPoint y: 209, endPoint x: 211, endPoint y: 217, distance: 187.1
click at [211, 219] on div "Janela de atendimento Grade de atendimento Capacidade Transportadoras Veículos …" at bounding box center [313, 147] width 627 height 294
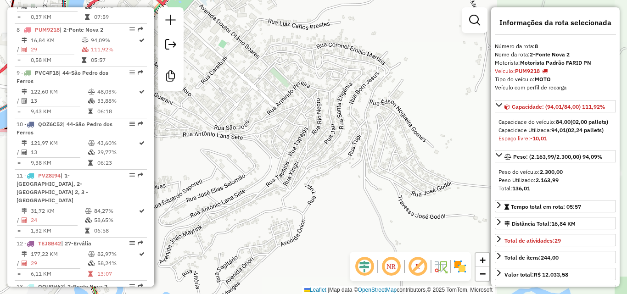
drag, startPoint x: 282, startPoint y: 147, endPoint x: 420, endPoint y: 209, distance: 151.9
click at [422, 211] on div "Janela de atendimento Grade de atendimento Capacidade Transportadoras Veículos …" at bounding box center [313, 147] width 627 height 294
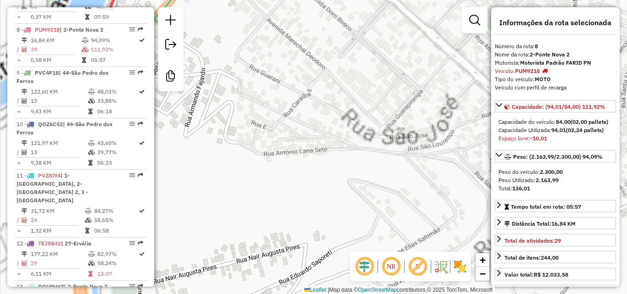
drag, startPoint x: 351, startPoint y: 191, endPoint x: 493, endPoint y: 129, distance: 155.1
click at [493, 129] on hb-router-mapa "Informações da Sessão 991156 - 19/08/2025 Criação: 18/08/2025 18:12 Desbloquear…" at bounding box center [313, 147] width 627 height 294
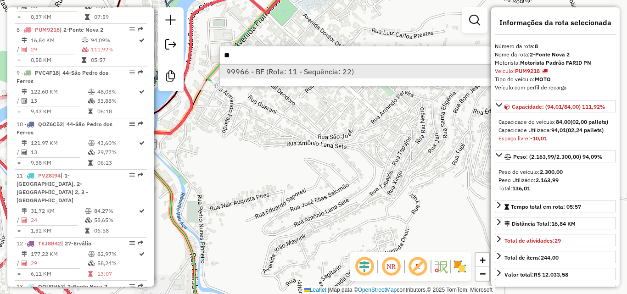
type input "**"
click at [274, 70] on li "99966 - BF (Rota: 11 - Sequência: 22)" at bounding box center [357, 72] width 275 height 14
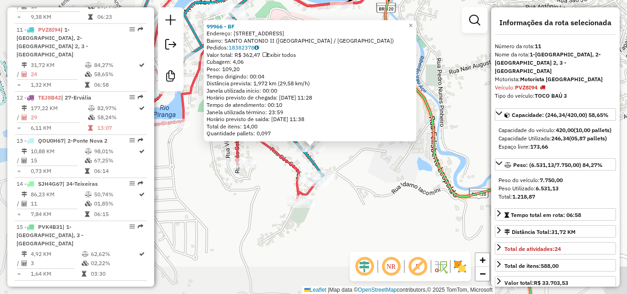
scroll to position [843, 0]
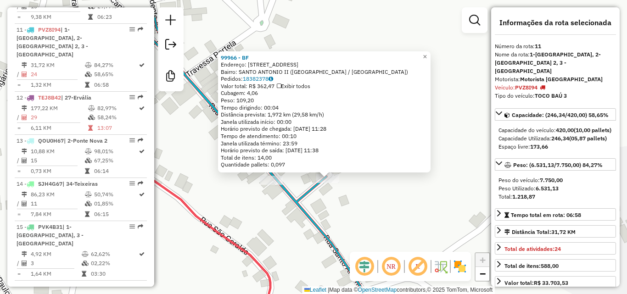
drag, startPoint x: 335, startPoint y: 156, endPoint x: 342, endPoint y: 203, distance: 47.4
click at [342, 203] on div "99966 - BF Endereço: SANTO ANTONIO II 126 Bairro: SANTO ANTONIO II (PONTE NOVA …" at bounding box center [313, 147] width 627 height 294
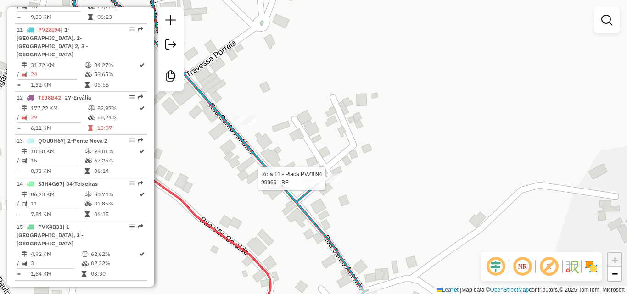
select select "**********"
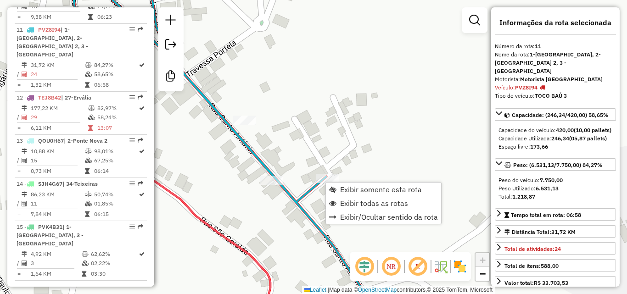
click at [388, 133] on div "Janela de atendimento Grade de atendimento Capacidade Transportadoras Veículos …" at bounding box center [313, 147] width 627 height 294
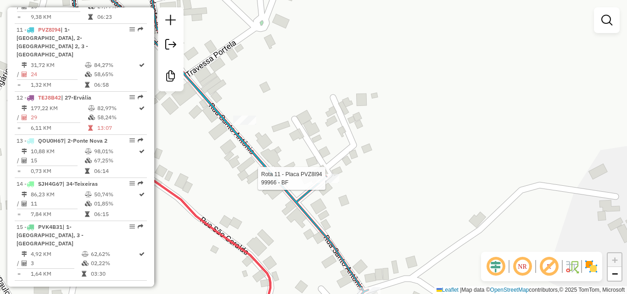
select select "**********"
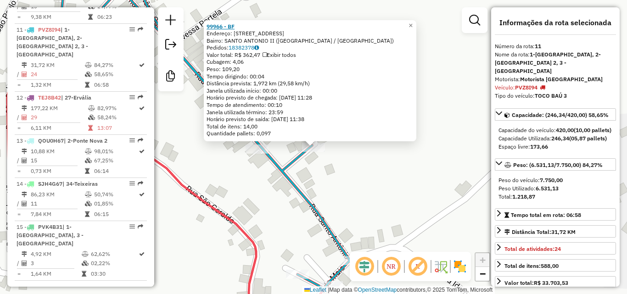
click at [226, 27] on strong "99966 - BF" at bounding box center [221, 26] width 28 height 7
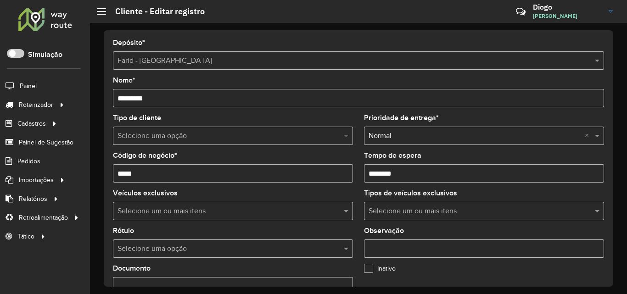
click at [343, 135] on span at bounding box center [347, 135] width 11 height 11
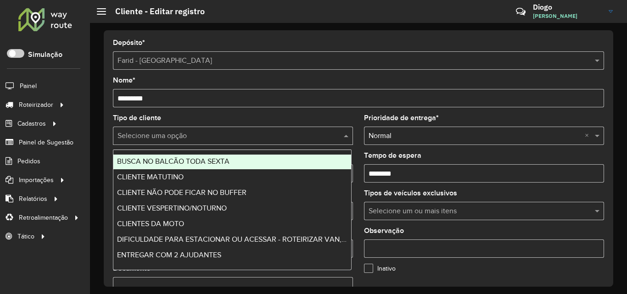
scroll to position [46, 0]
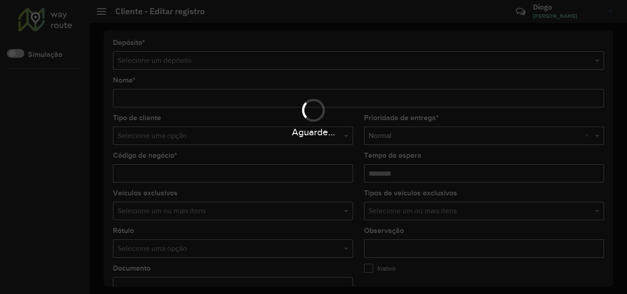
type input "**"
type input "*****"
type input "********"
type input "**********"
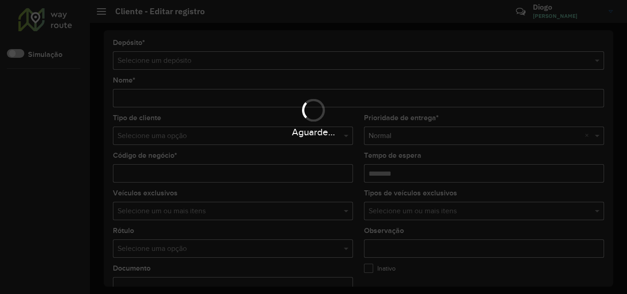
type input "**********"
type input "*********"
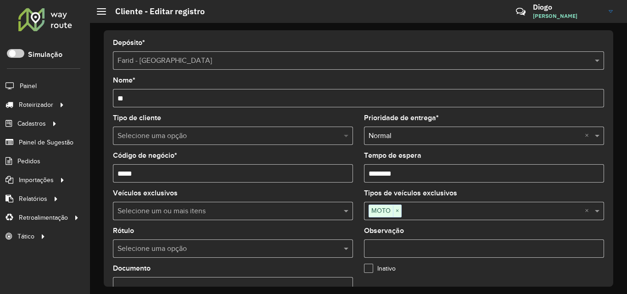
click at [344, 135] on span at bounding box center [347, 135] width 11 height 11
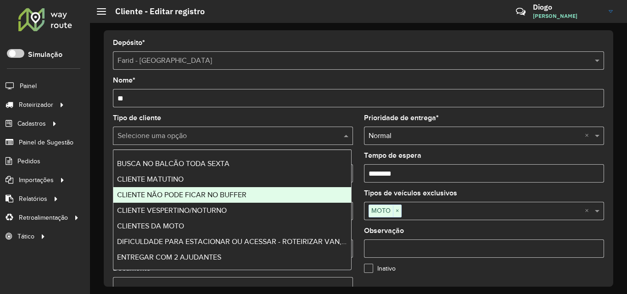
scroll to position [46, 0]
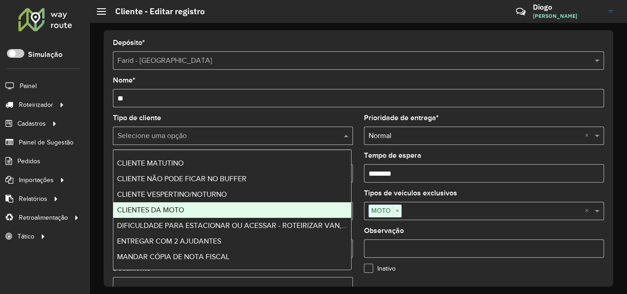
click at [275, 217] on div "CLIENTES DA MOTO" at bounding box center [232, 211] width 238 height 16
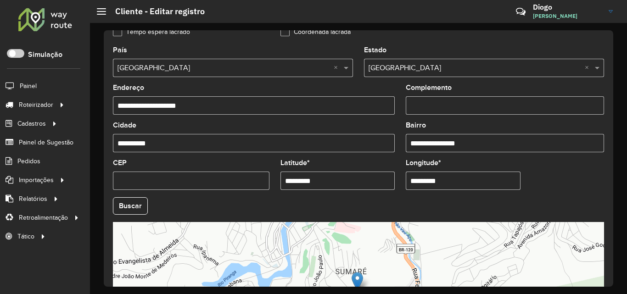
scroll to position [367, 0]
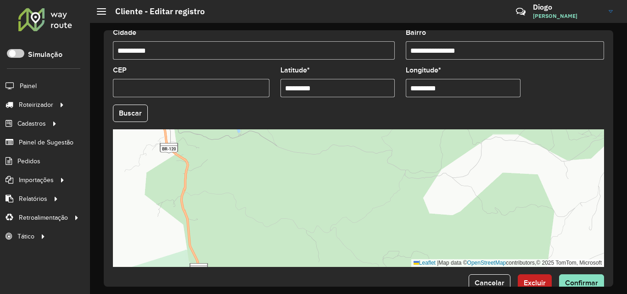
drag, startPoint x: 385, startPoint y: 197, endPoint x: 495, endPoint y: 225, distance: 113.3
click at [495, 225] on div "Leaflet | Map data © OpenStreetMap contributors,© 2025 TomTom, Microsoft" at bounding box center [358, 199] width 491 height 138
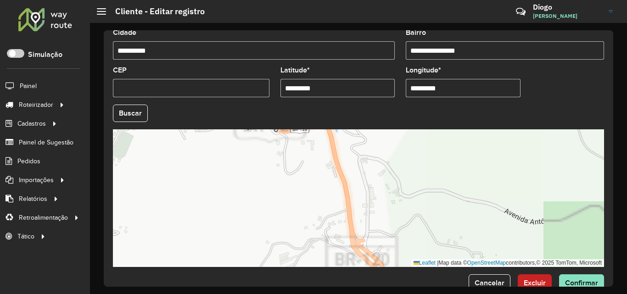
drag, startPoint x: 262, startPoint y: 183, endPoint x: 310, endPoint y: 235, distance: 70.8
click at [303, 242] on div "Leaflet | Map data © OpenStreetMap contributors,© 2025 TomTom, Microsoft" at bounding box center [358, 199] width 491 height 138
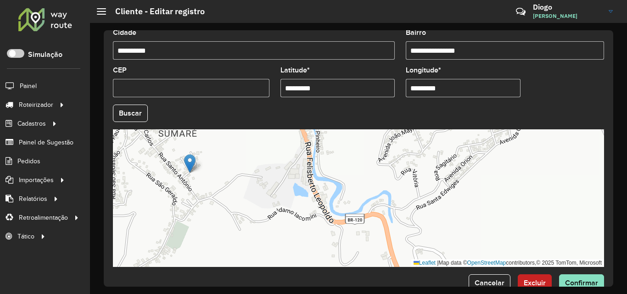
drag, startPoint x: 315, startPoint y: 235, endPoint x: 355, endPoint y: 238, distance: 40.1
click at [344, 238] on div "Leaflet | Map data © OpenStreetMap contributors,© 2025 TomTom, Microsoft" at bounding box center [358, 199] width 491 height 138
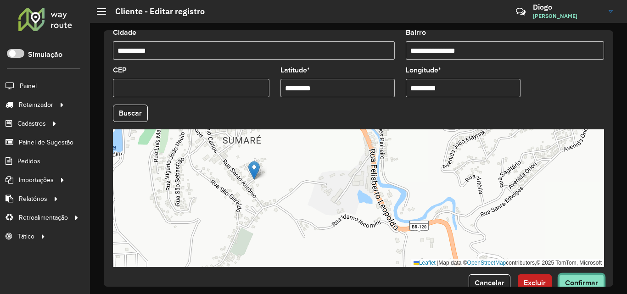
click at [594, 286] on span "Confirmar" at bounding box center [581, 283] width 33 height 8
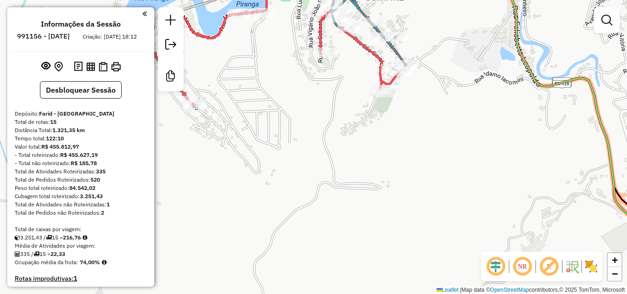
drag, startPoint x: 234, startPoint y: 110, endPoint x: 302, endPoint y: 133, distance: 72.0
click at [302, 133] on div "Janela de atendimento Grade de atendimento Capacidade Transportadoras Veículos …" at bounding box center [313, 147] width 627 height 294
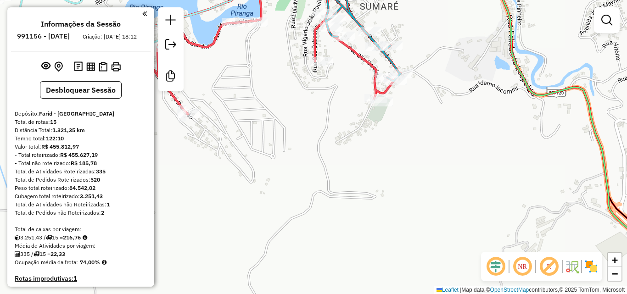
drag, startPoint x: 305, startPoint y: 103, endPoint x: 232, endPoint y: 177, distance: 103.6
click at [232, 177] on div "Janela de atendimento Grade de atendimento Capacidade Transportadoras Veículos …" at bounding box center [313, 147] width 627 height 294
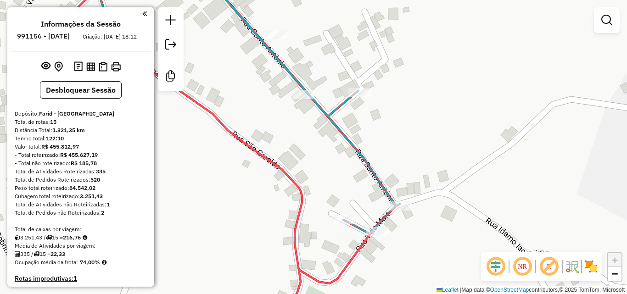
click at [286, 150] on div "Janela de atendimento Grade de atendimento Capacidade Transportadoras Veículos …" at bounding box center [313, 147] width 627 height 294
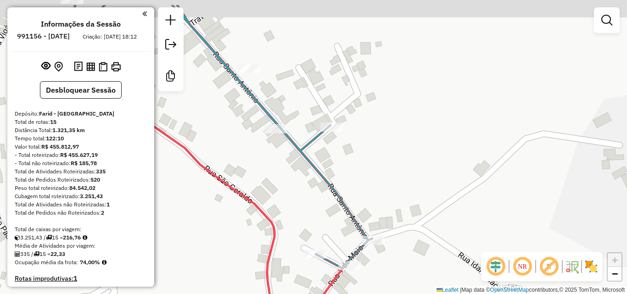
click at [339, 147] on div "Janela de atendimento Grade de atendimento Capacidade Transportadoras Veículos …" at bounding box center [313, 147] width 627 height 294
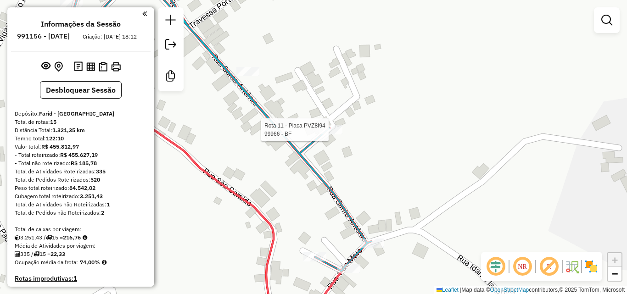
select select "**********"
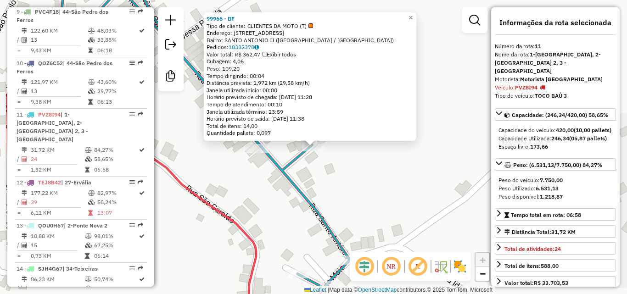
scroll to position [846, 0]
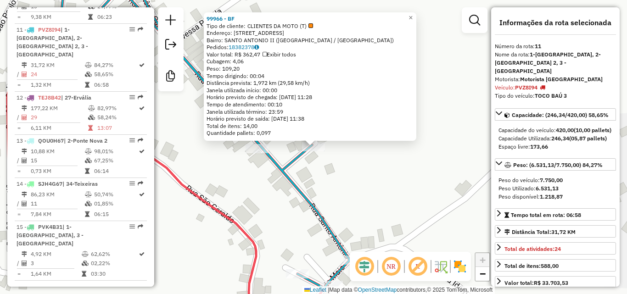
click at [245, 172] on div "Rota 11 - Placa PVZ8I94 99966 - BF 99966 - BF Tipo de cliente: CLIENTES DA MOTO…" at bounding box center [313, 147] width 627 height 294
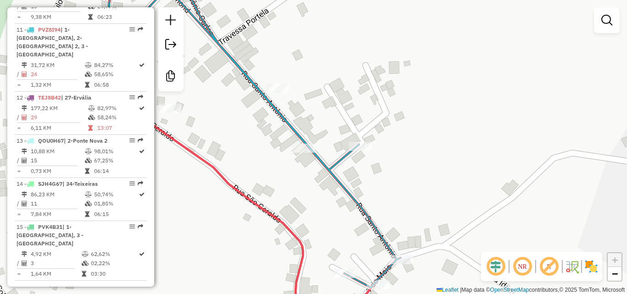
drag, startPoint x: 230, startPoint y: 173, endPoint x: 362, endPoint y: 170, distance: 132.3
click at [362, 170] on div "Janela de atendimento Grade de atendimento Capacidade Transportadoras Veículos …" at bounding box center [313, 147] width 627 height 294
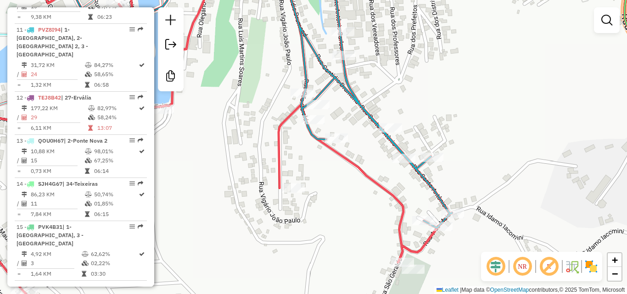
drag, startPoint x: 300, startPoint y: 167, endPoint x: 350, endPoint y: 167, distance: 50.5
click at [350, 167] on div "Janela de atendimento Grade de atendimento Capacidade Transportadoras Veículos …" at bounding box center [313, 147] width 627 height 294
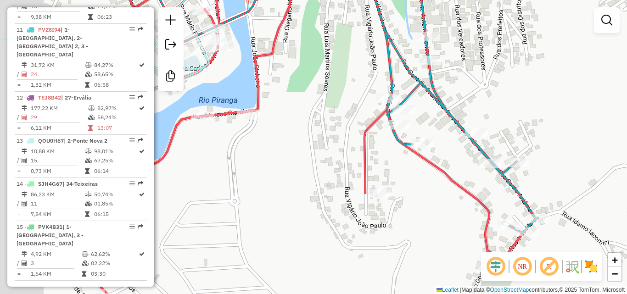
drag, startPoint x: 229, startPoint y: 143, endPoint x: 315, endPoint y: 149, distance: 86.1
click at [315, 150] on div "Janela de atendimento Grade de atendimento Capacidade Transportadoras Veículos …" at bounding box center [313, 147] width 627 height 294
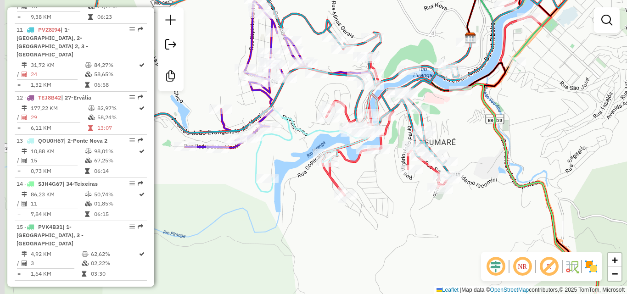
drag, startPoint x: 335, startPoint y: 223, endPoint x: 399, endPoint y: 197, distance: 69.0
click at [399, 197] on div "Janela de atendimento Grade de atendimento Capacidade Transportadoras Veículos …" at bounding box center [313, 147] width 627 height 294
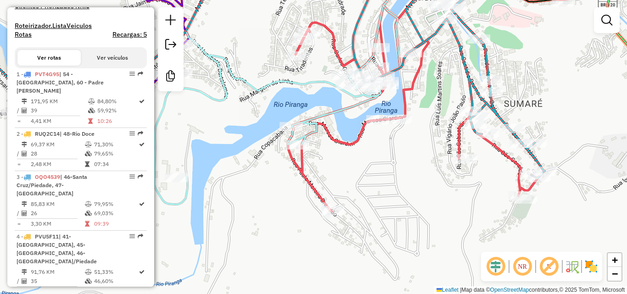
scroll to position [249, 0]
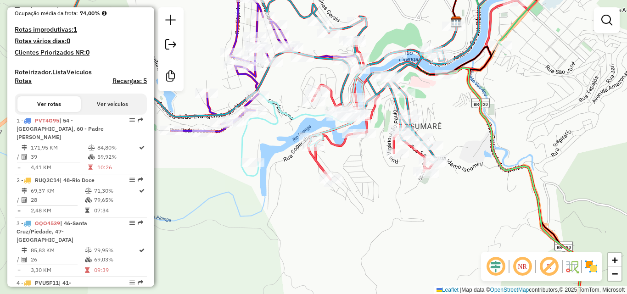
drag, startPoint x: 341, startPoint y: 215, endPoint x: 313, endPoint y: 95, distance: 123.4
click at [313, 96] on div "Janela de atendimento Grade de atendimento Capacidade Transportadoras Veículos …" at bounding box center [313, 147] width 627 height 294
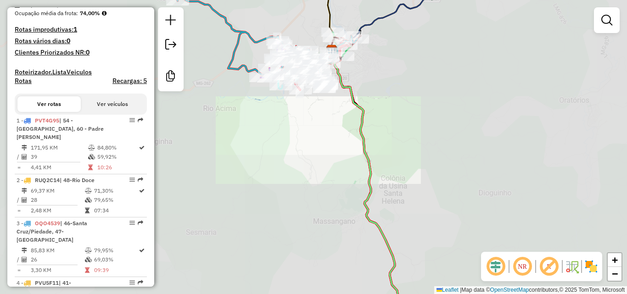
drag, startPoint x: 307, startPoint y: 169, endPoint x: 300, endPoint y: 104, distance: 66.0
click at [301, 112] on div "Janela de atendimento Grade de atendimento Capacidade Transportadoras Veículos …" at bounding box center [313, 147] width 627 height 294
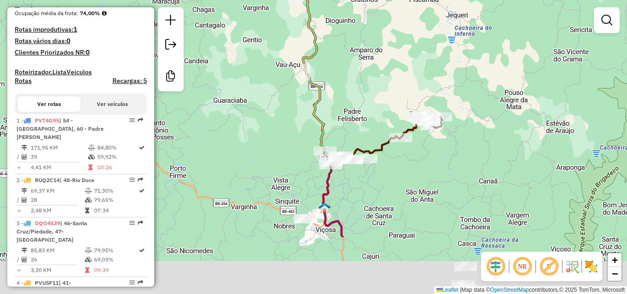
drag, startPoint x: 298, startPoint y: 169, endPoint x: 292, endPoint y: 73, distance: 96.2
click at [292, 75] on div "Janela de atendimento Grade de atendimento Capacidade Transportadoras Veículos …" at bounding box center [313, 147] width 627 height 294
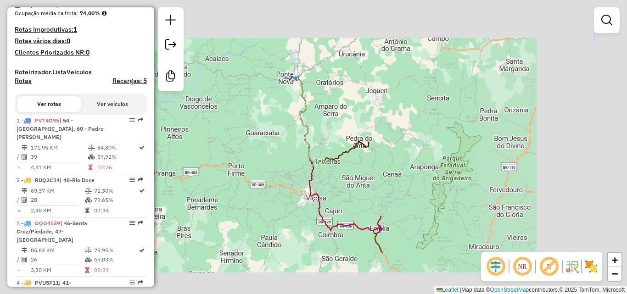
drag, startPoint x: 292, startPoint y: 168, endPoint x: 282, endPoint y: 92, distance: 77.0
click at [282, 92] on div "Janela de atendimento Grade de atendimento Capacidade Transportadoras Veículos …" at bounding box center [313, 147] width 627 height 294
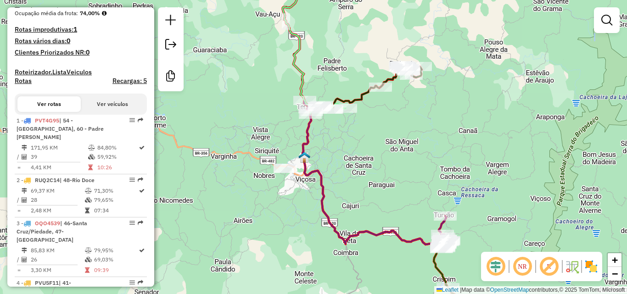
drag, startPoint x: 311, startPoint y: 222, endPoint x: 303, endPoint y: 213, distance: 12.1
click at [303, 213] on div "Janela de atendimento Grade de atendimento Capacidade Transportadoras Veículos …" at bounding box center [313, 147] width 627 height 294
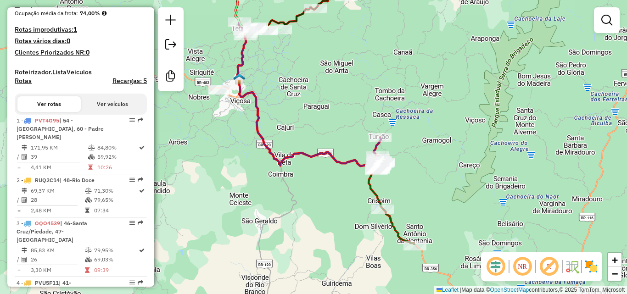
drag, startPoint x: 401, startPoint y: 259, endPoint x: 336, endPoint y: 181, distance: 102.1
click at [336, 181] on div "Janela de atendimento Grade de atendimento Capacidade Transportadoras Veículos …" at bounding box center [313, 147] width 627 height 294
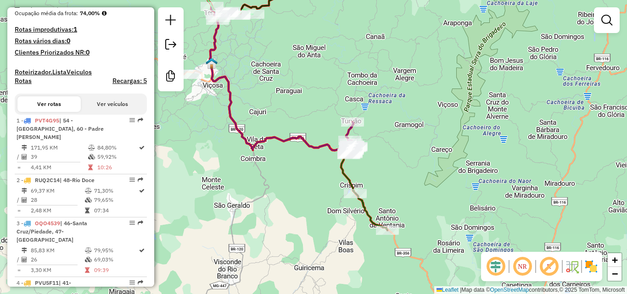
drag, startPoint x: 373, startPoint y: 243, endPoint x: 345, endPoint y: 227, distance: 31.7
click at [345, 227] on div "Janela de atendimento Grade de atendimento Capacidade Transportadoras Veículos …" at bounding box center [313, 147] width 627 height 294
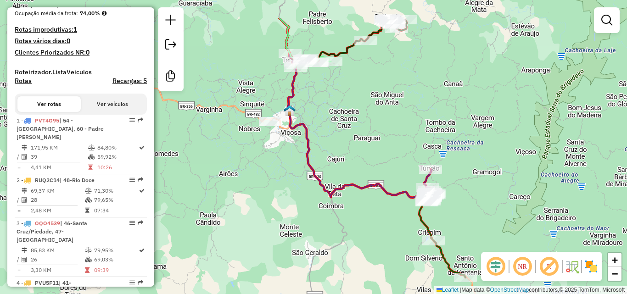
drag, startPoint x: 264, startPoint y: 190, endPoint x: 342, endPoint y: 237, distance: 91.3
click at [342, 237] on div "Janela de atendimento Grade de atendimento Capacidade Transportadoras Veículos …" at bounding box center [313, 147] width 627 height 294
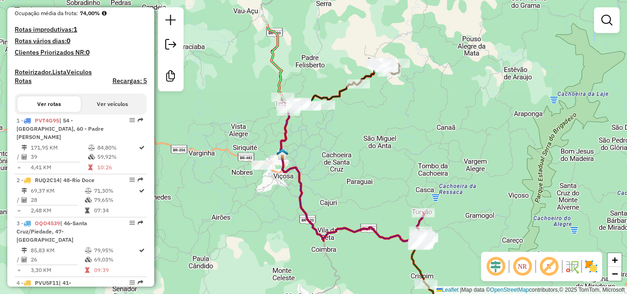
drag, startPoint x: 295, startPoint y: 181, endPoint x: 286, endPoint y: 232, distance: 51.8
click at [286, 232] on div "Janela de atendimento Grade de atendimento Capacidade Transportadoras Veículos …" at bounding box center [313, 147] width 627 height 294
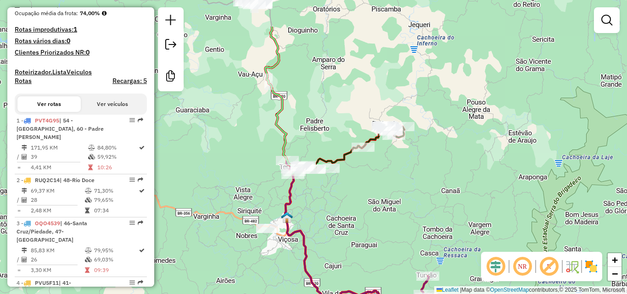
drag, startPoint x: 309, startPoint y: 171, endPoint x: 315, endPoint y: 227, distance: 56.8
click at [315, 227] on div "Janela de atendimento Grade de atendimento Capacidade Transportadoras Veículos …" at bounding box center [313, 147] width 627 height 294
